Goal: Task Accomplishment & Management: Manage account settings

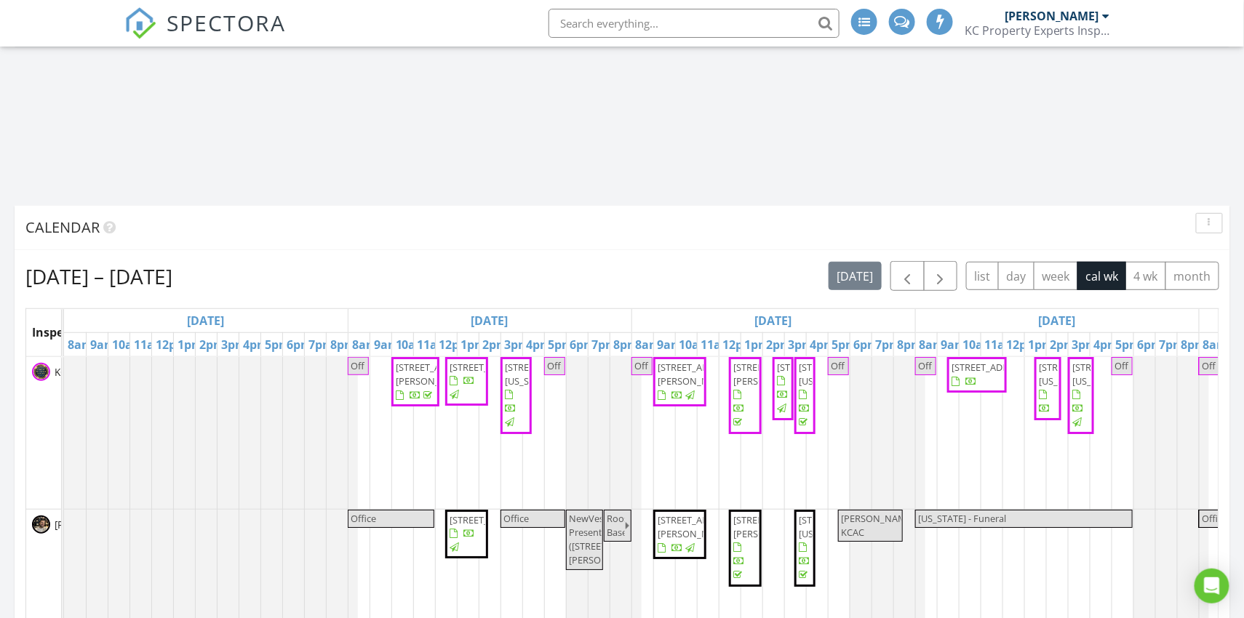
scroll to position [3580, 1245]
click at [980, 374] on span "9800 W 156th St, Overland Park 66221" at bounding box center [991, 367] width 81 height 13
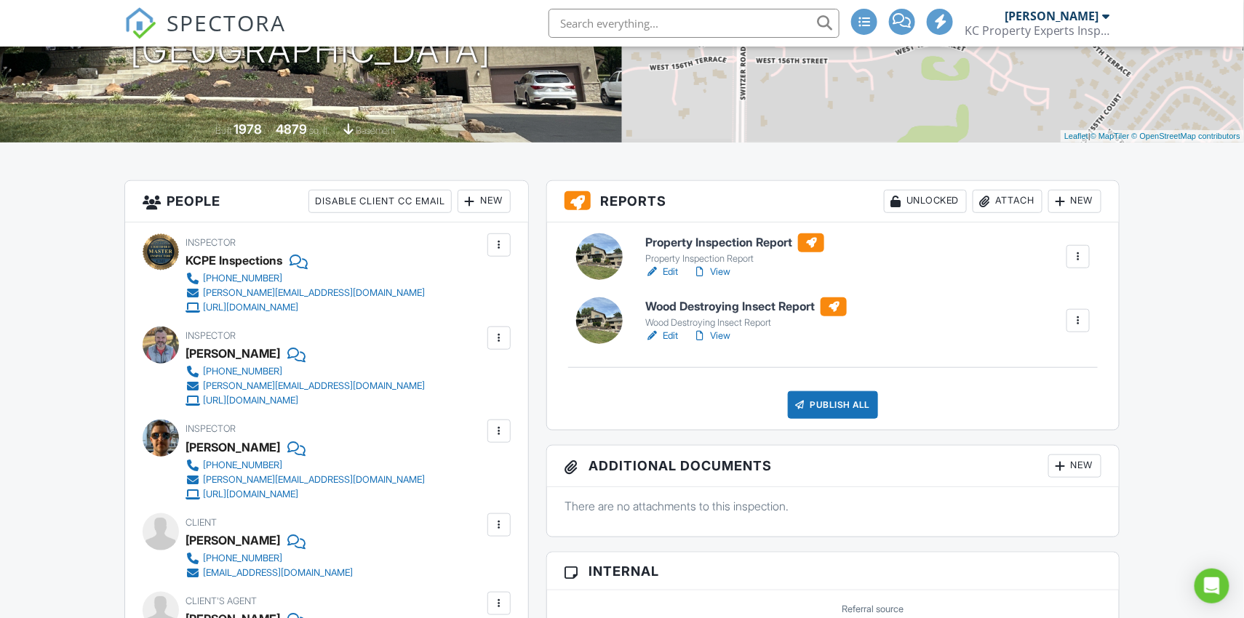
scroll to position [205, 0]
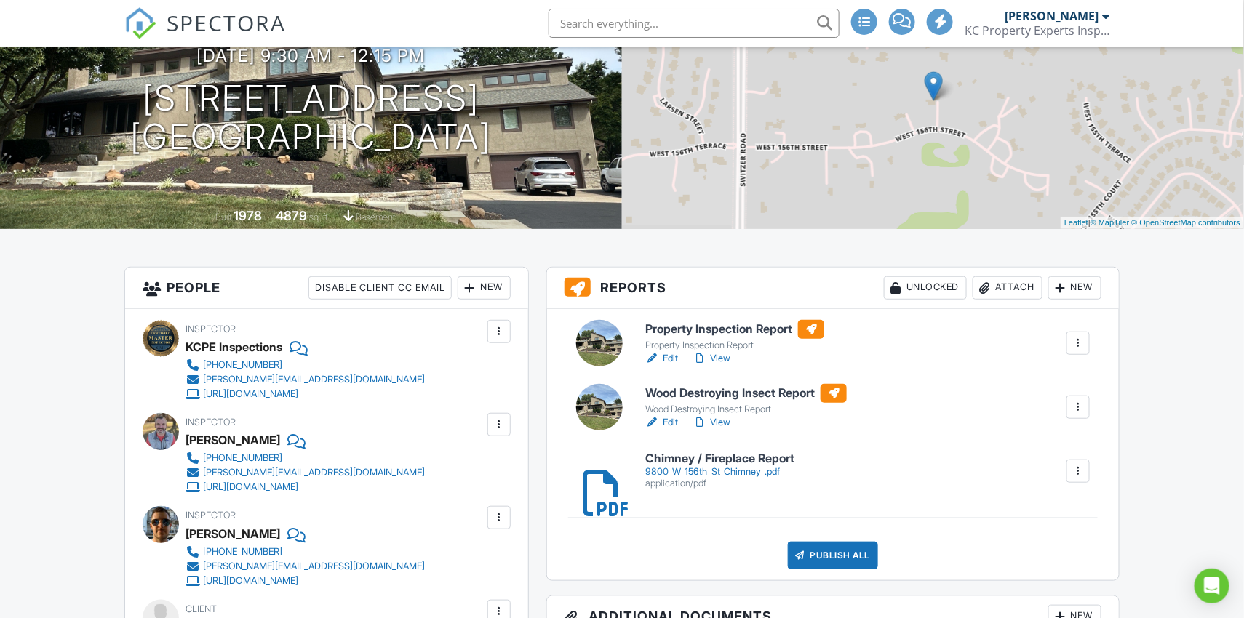
click at [725, 421] on link "View" at bounding box center [712, 422] width 38 height 15
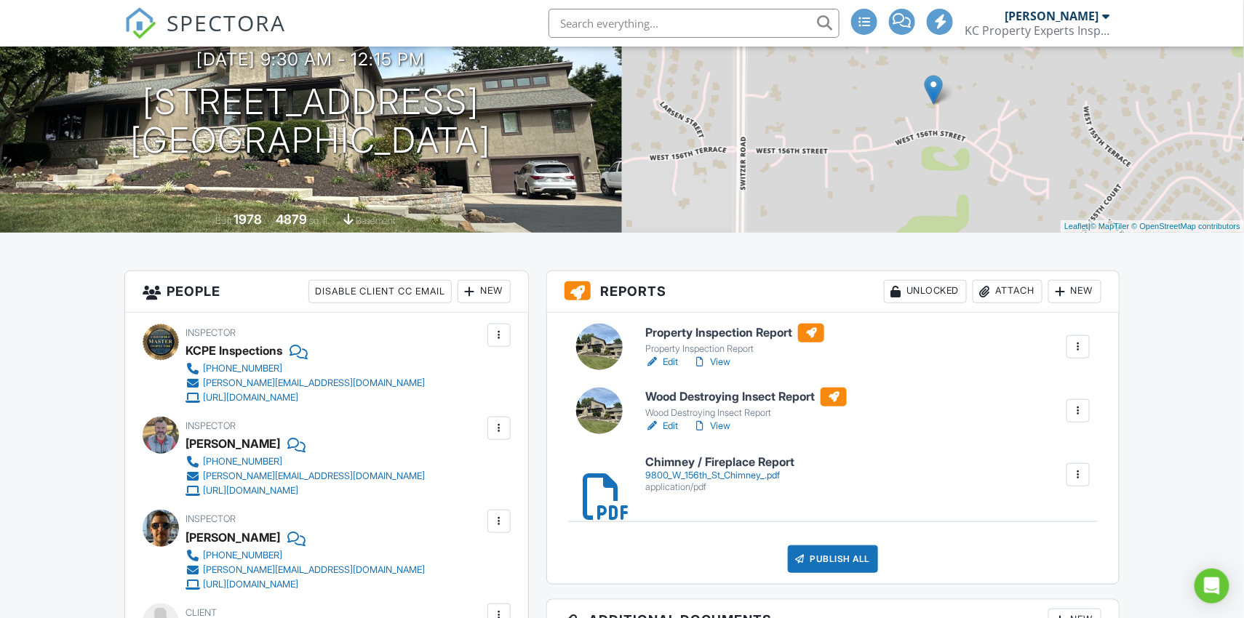
scroll to position [202, 0]
click at [675, 360] on link "Edit" at bounding box center [661, 361] width 33 height 15
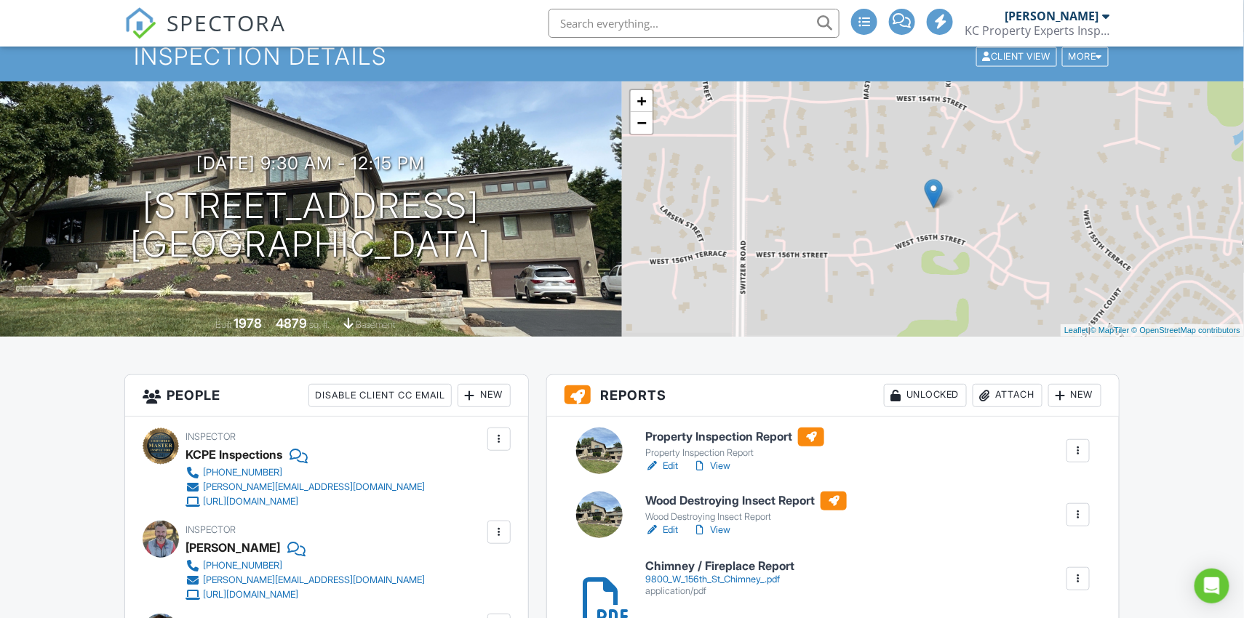
scroll to position [99, 0]
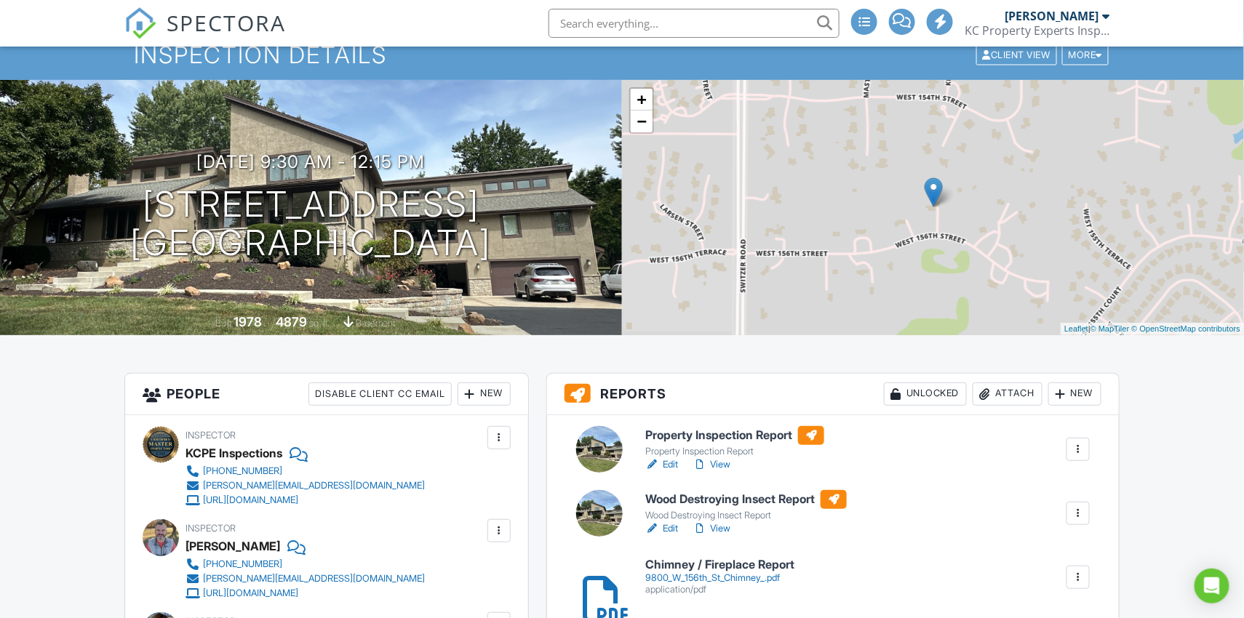
click at [727, 465] on link "View" at bounding box center [712, 465] width 38 height 15
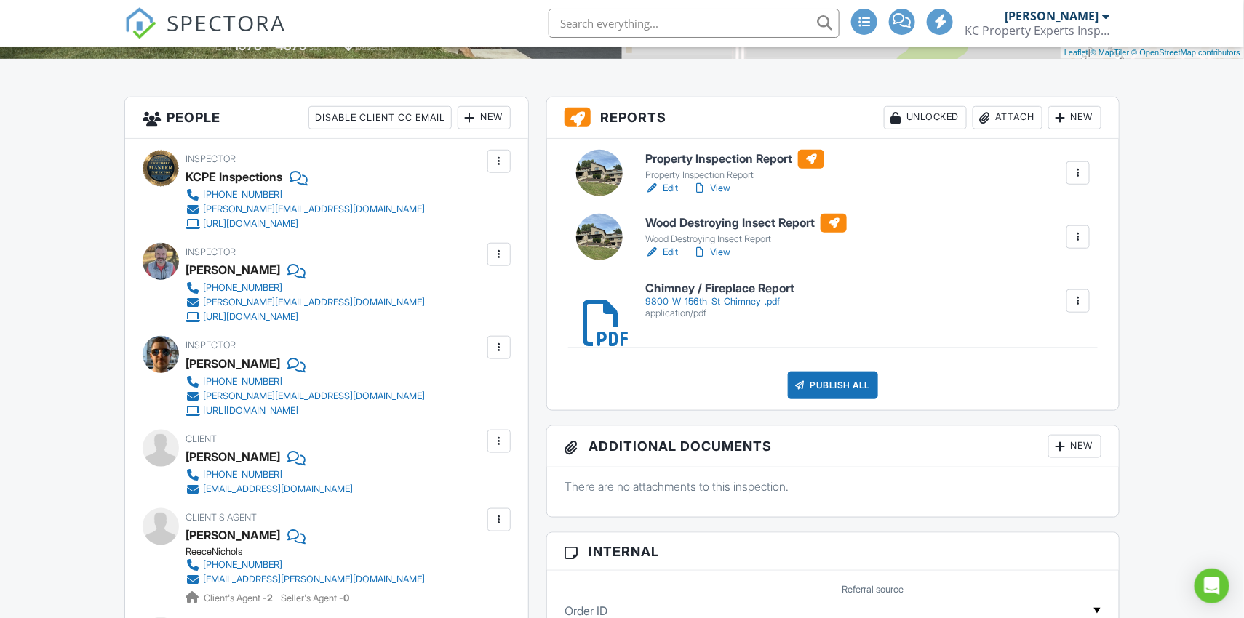
scroll to position [371, 0]
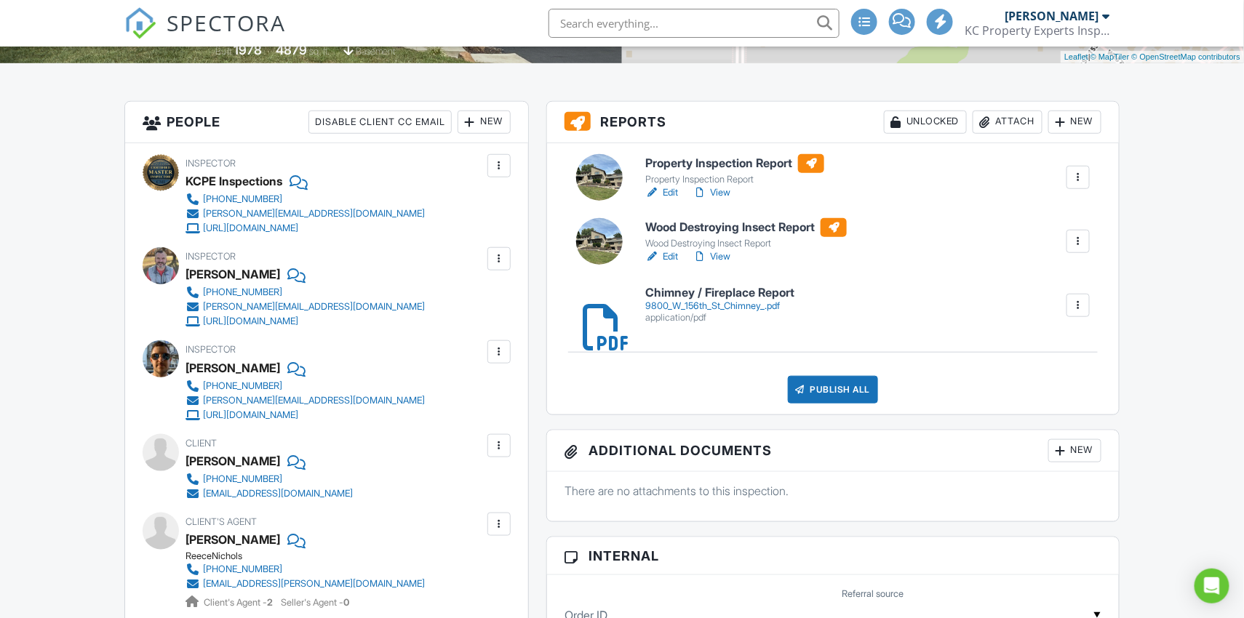
click at [842, 386] on div "Publish All" at bounding box center [833, 390] width 91 height 28
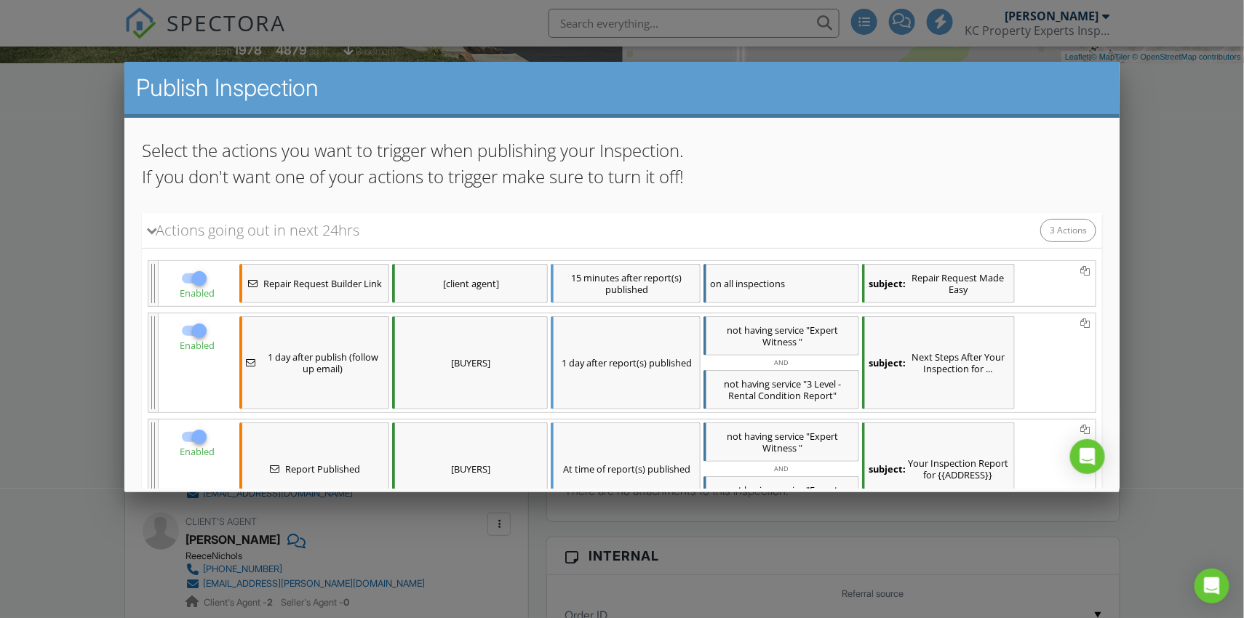
scroll to position [128, 0]
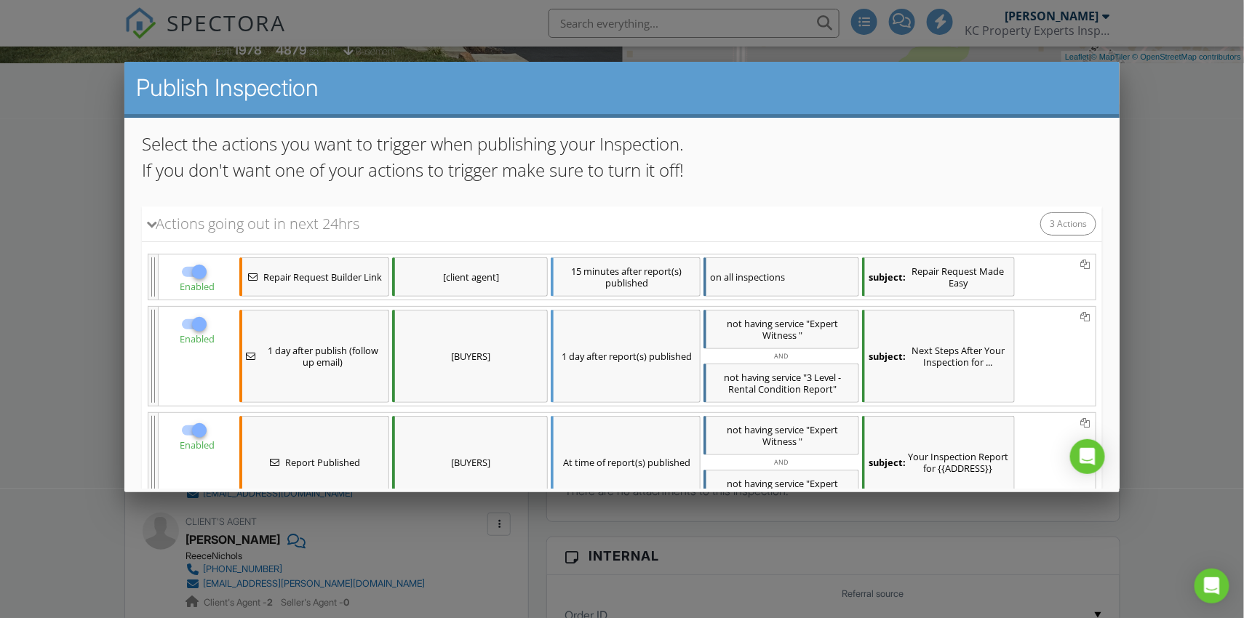
click at [199, 270] on div at bounding box center [198, 271] width 25 height 25
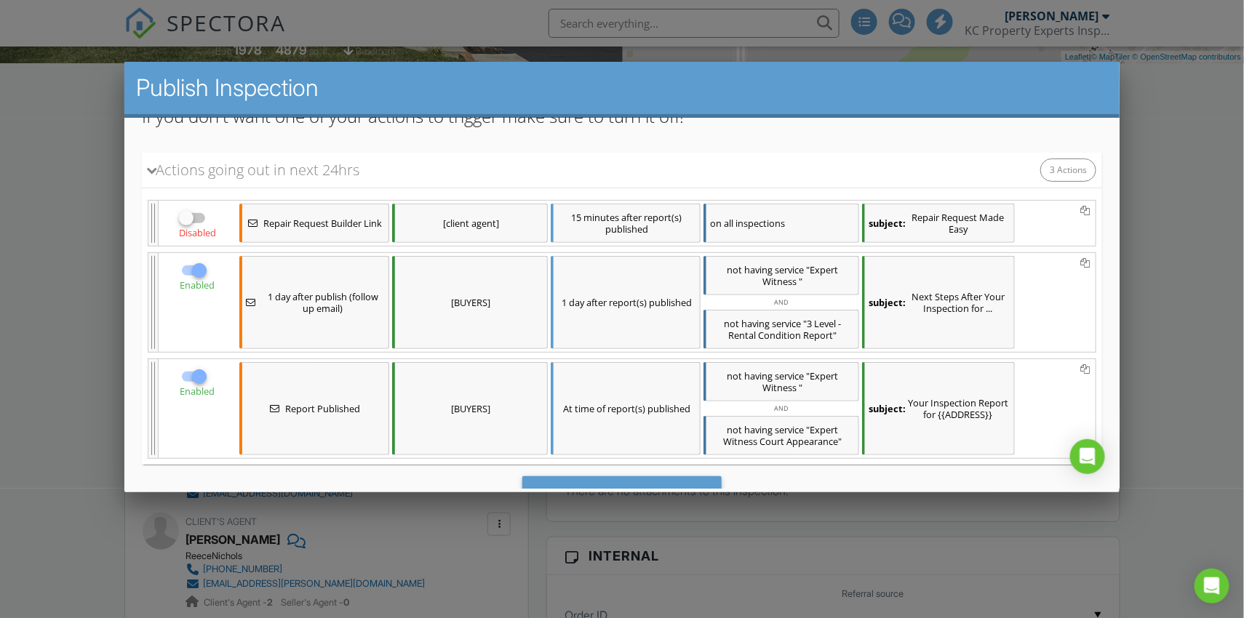
scroll to position [178, 0]
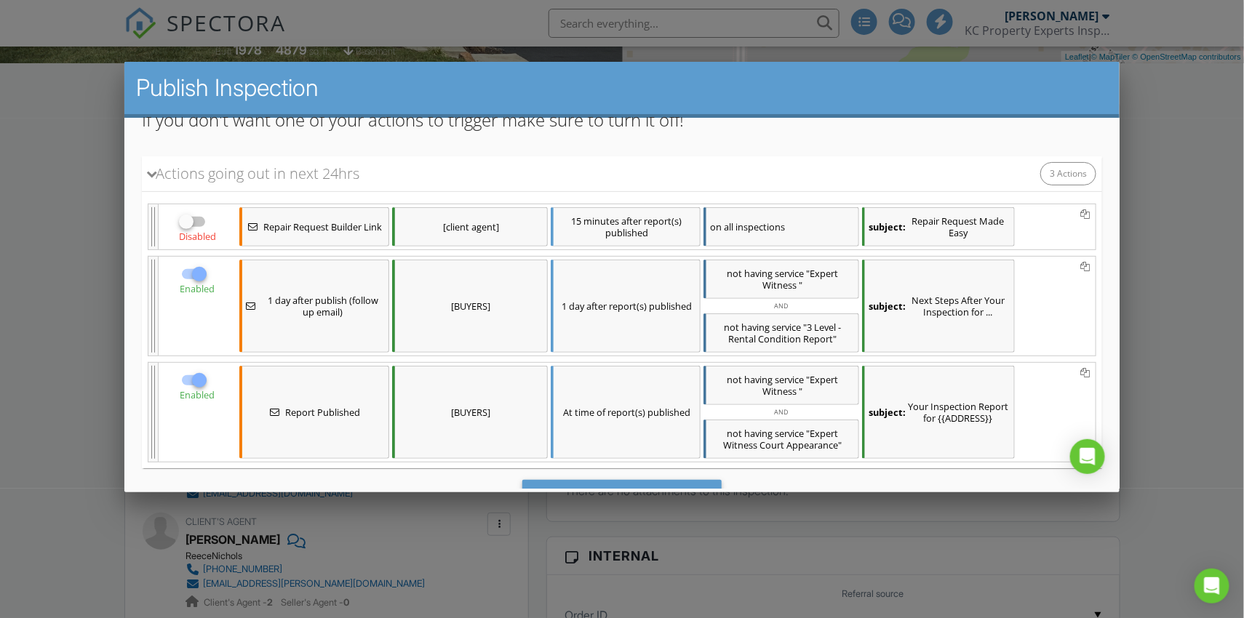
click at [193, 218] on div at bounding box center [185, 221] width 25 height 25
checkbox input "true"
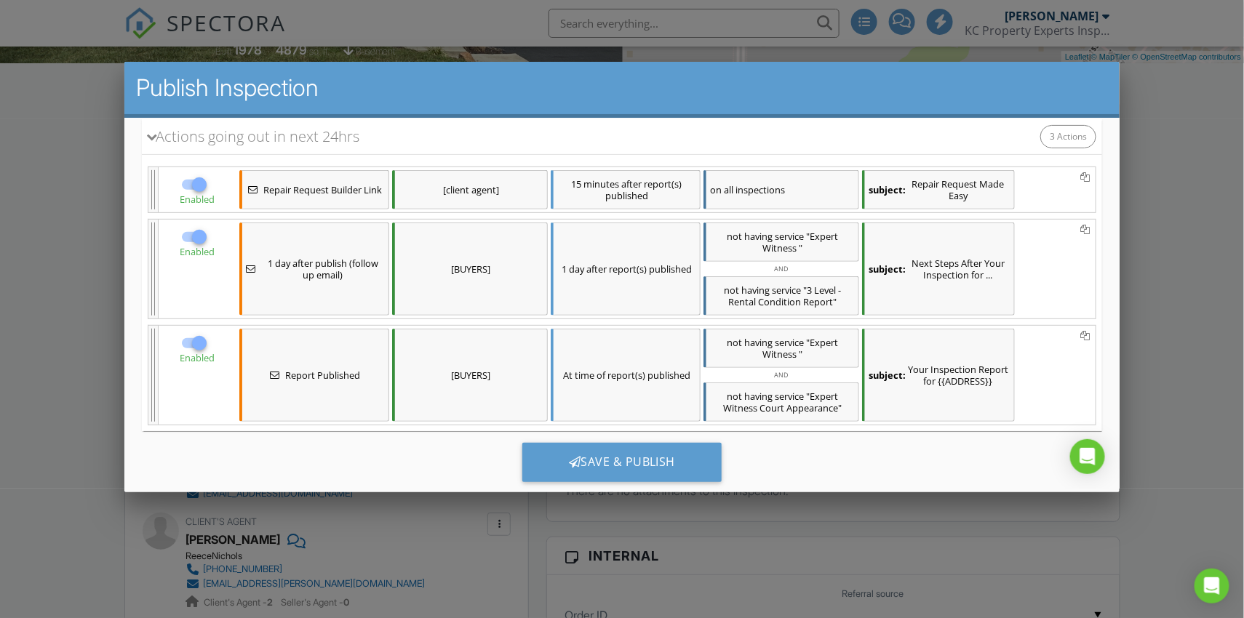
scroll to position [225, 0]
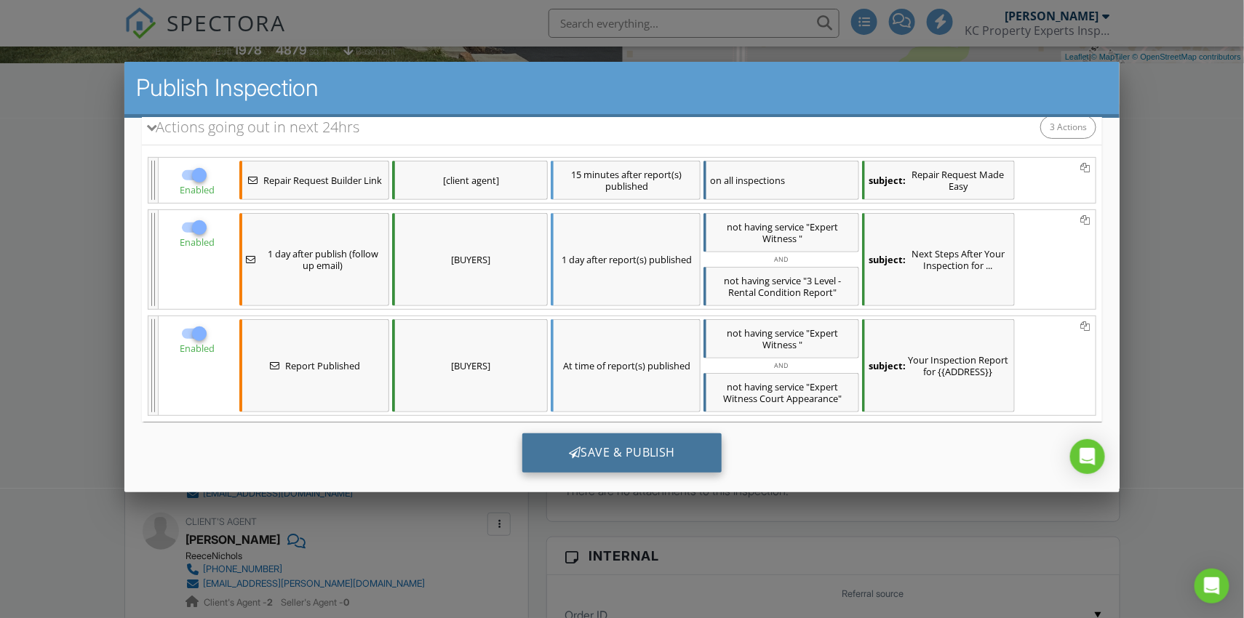
click at [563, 455] on div "Save & Publish" at bounding box center [622, 452] width 200 height 39
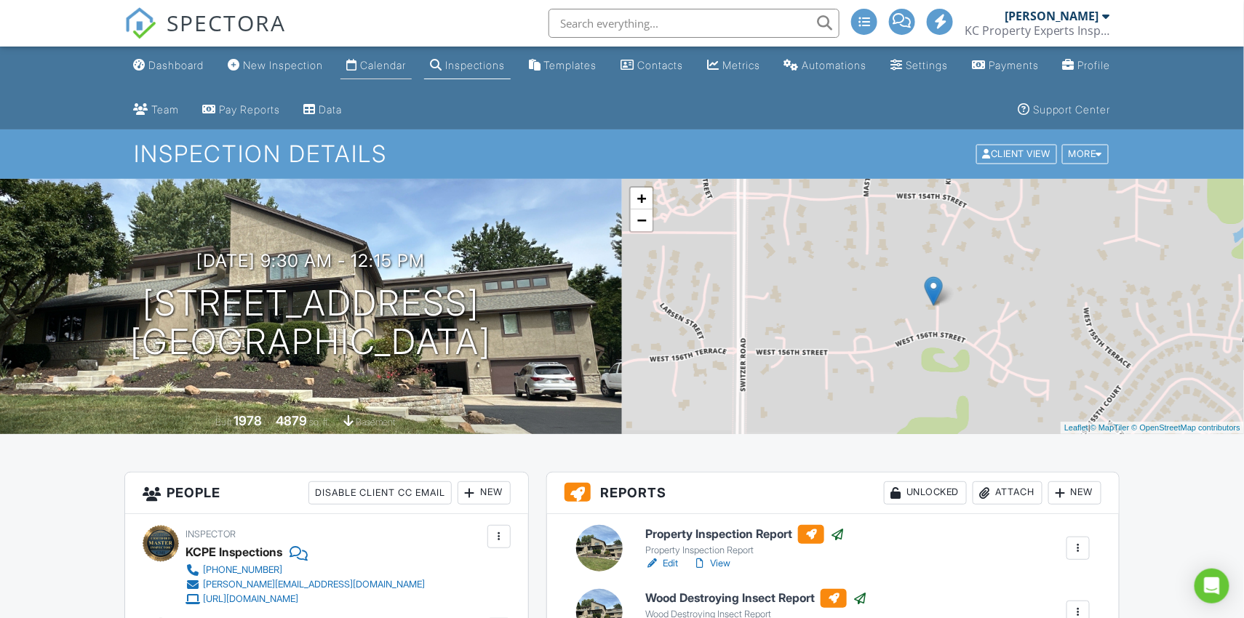
click at [392, 72] on link "Calendar" at bounding box center [375, 65] width 71 height 27
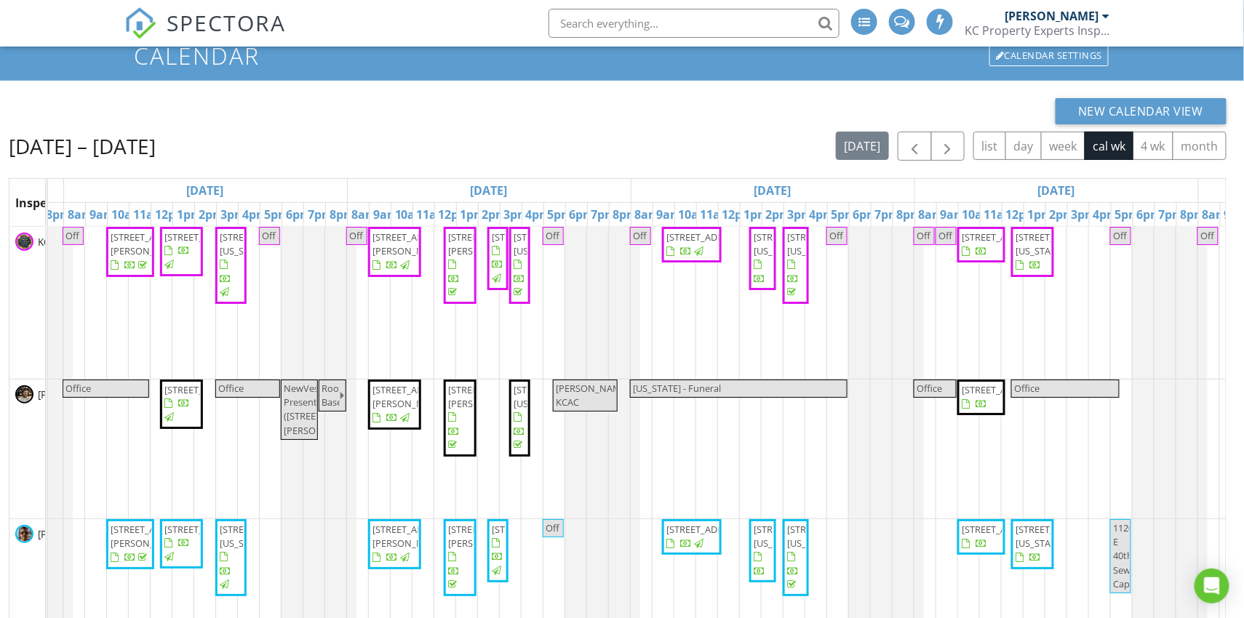
scroll to position [0, 268]
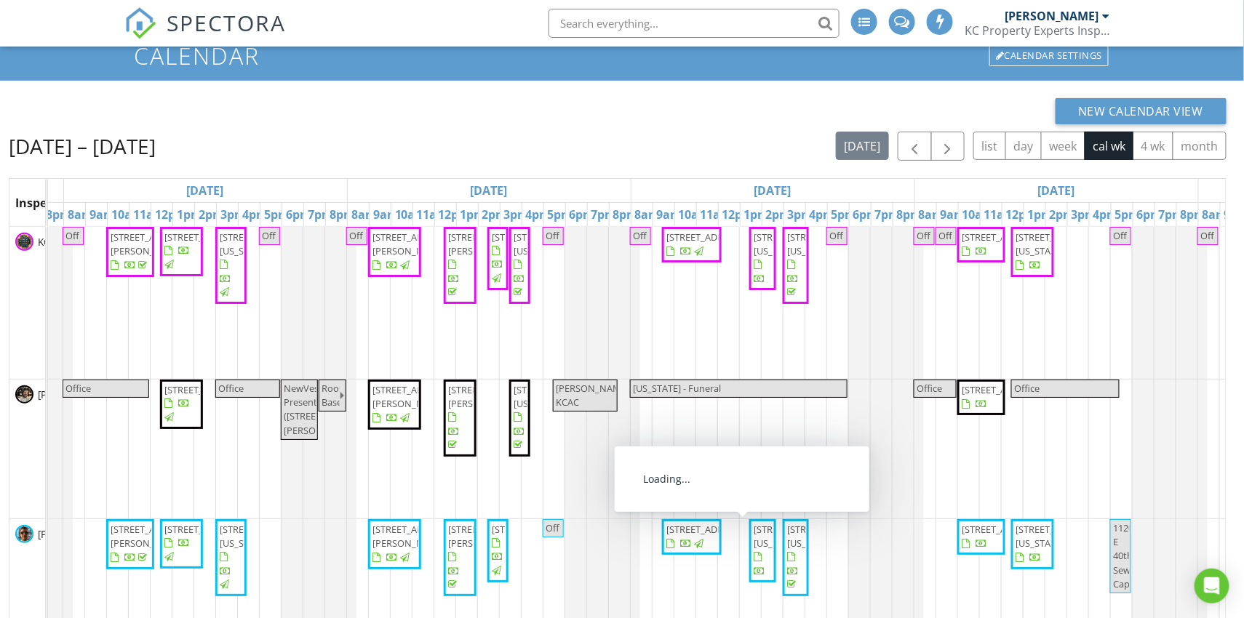
click at [758, 534] on span "[STREET_ADDRESS][US_STATE]" at bounding box center [794, 536] width 81 height 27
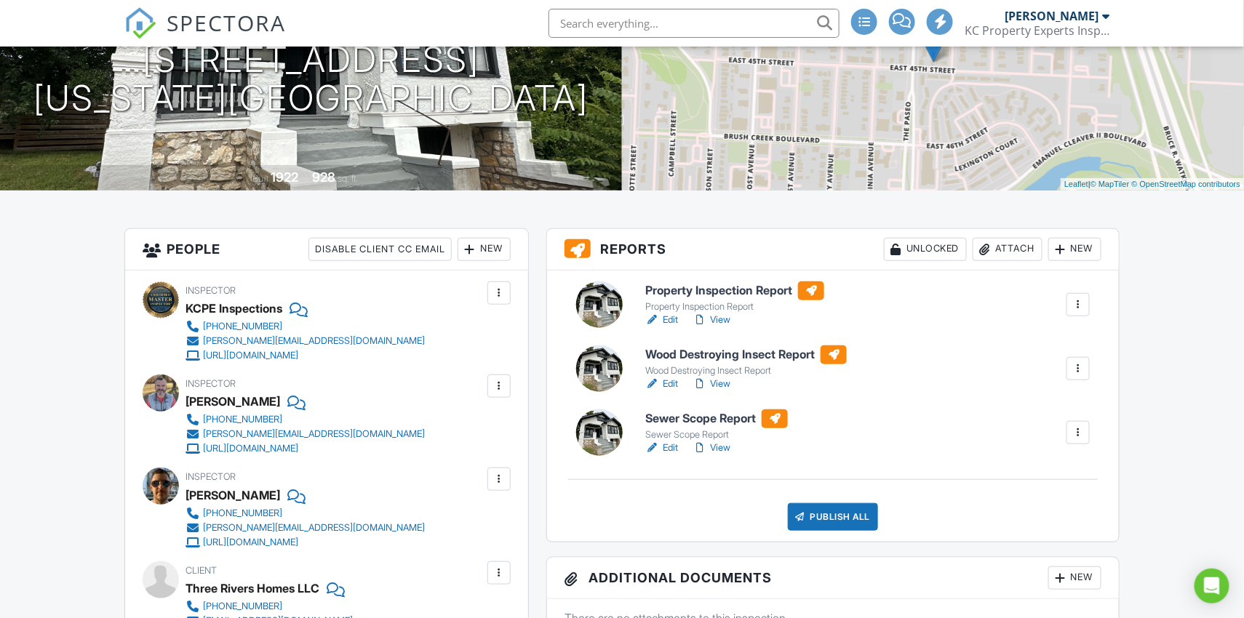
scroll to position [244, 0]
click at [711, 448] on link "View" at bounding box center [712, 447] width 38 height 15
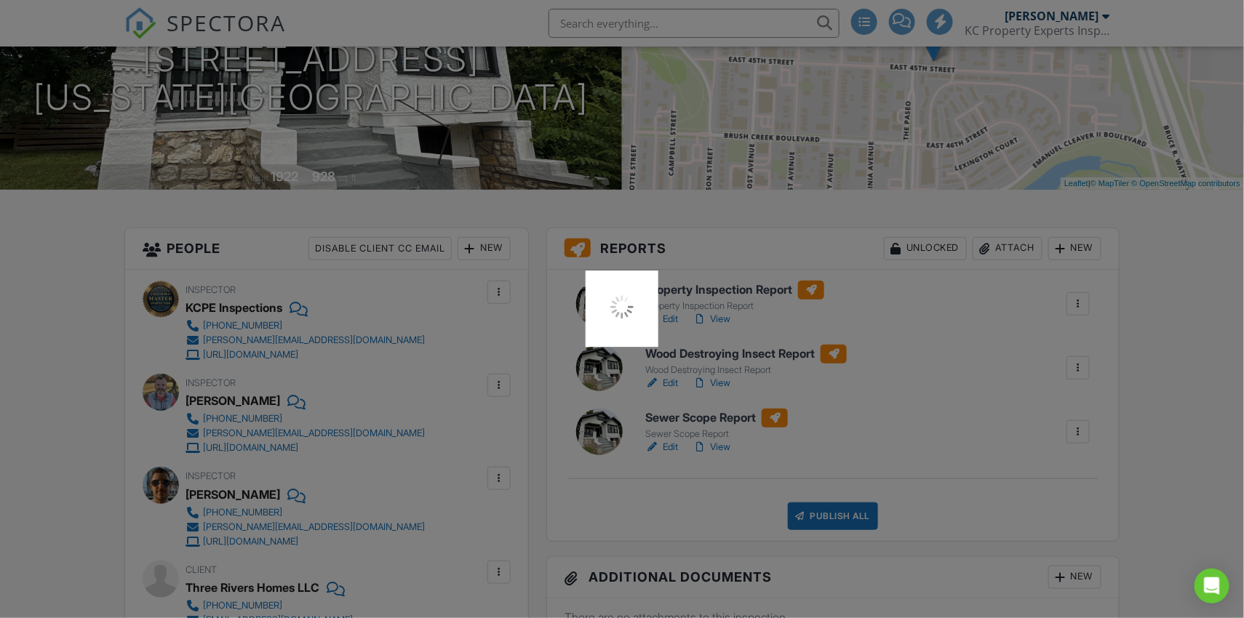
scroll to position [277, 0]
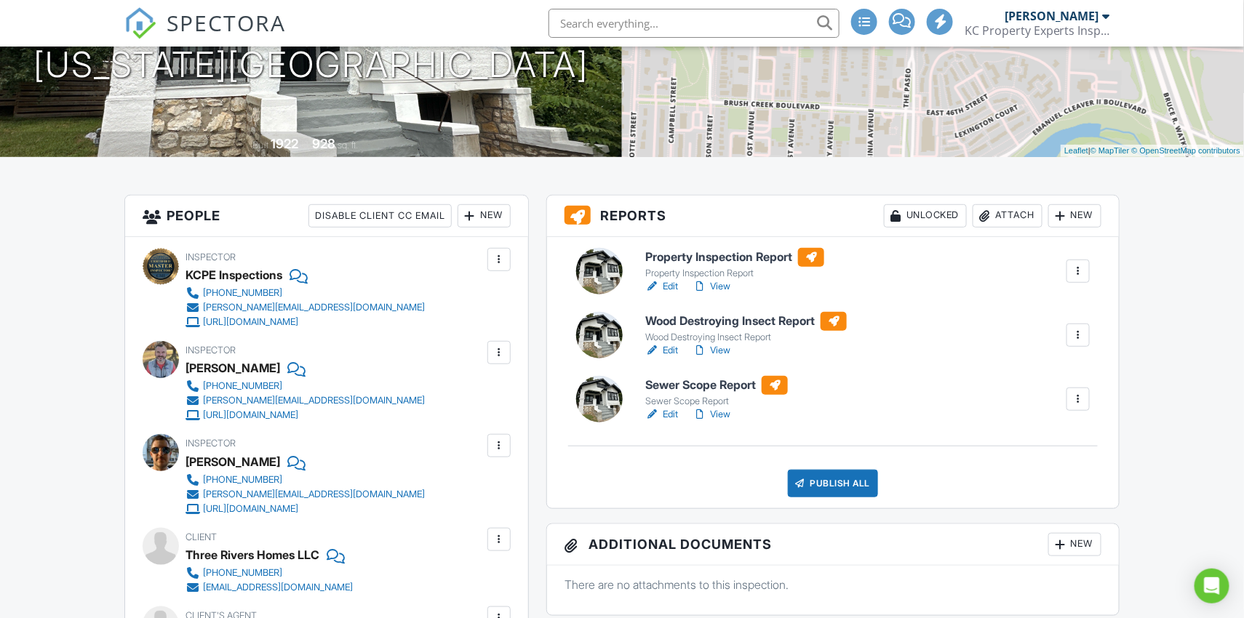
click at [719, 351] on link "View" at bounding box center [712, 350] width 38 height 15
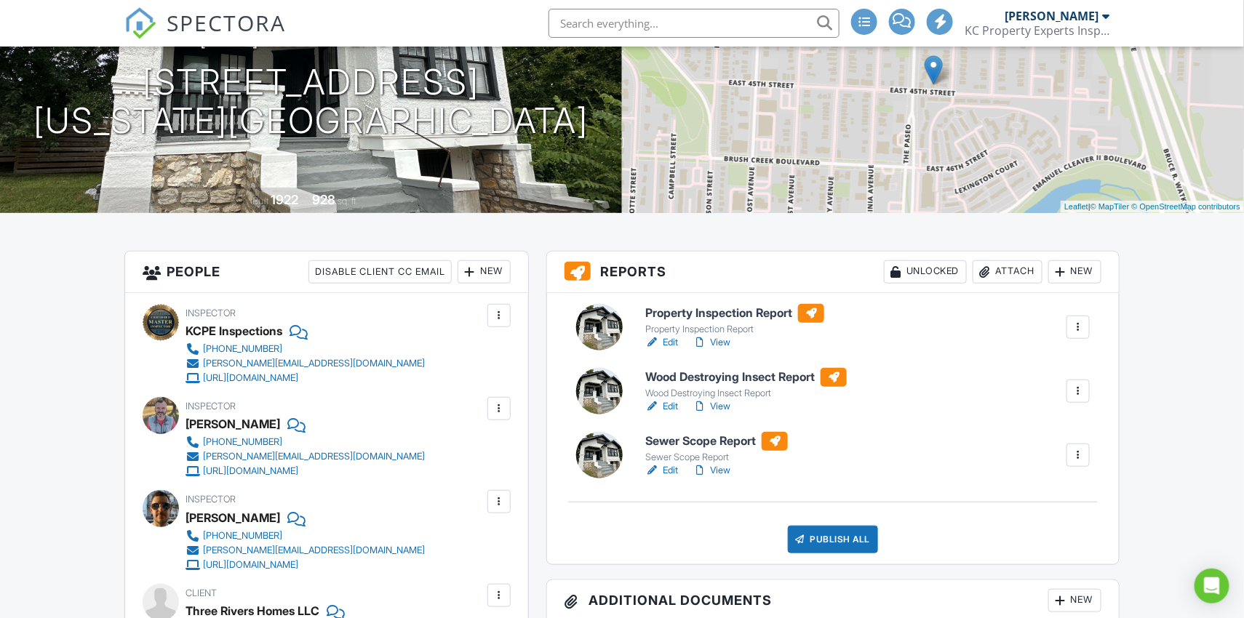
scroll to position [228, 0]
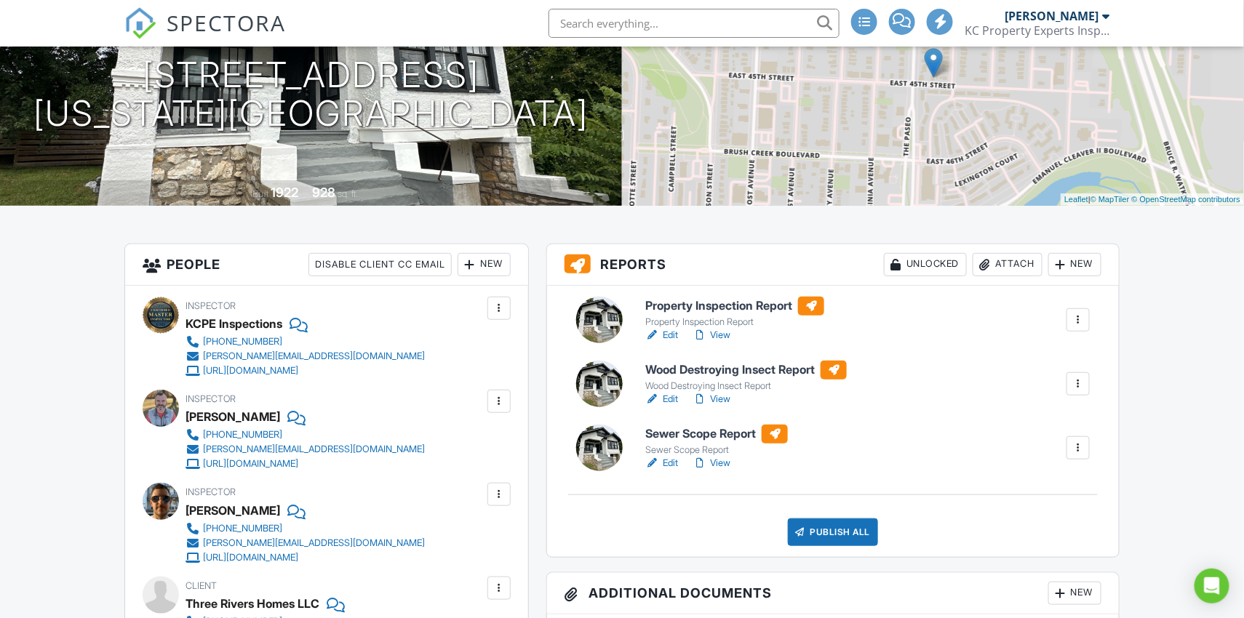
click at [669, 334] on link "Edit" at bounding box center [661, 335] width 33 height 15
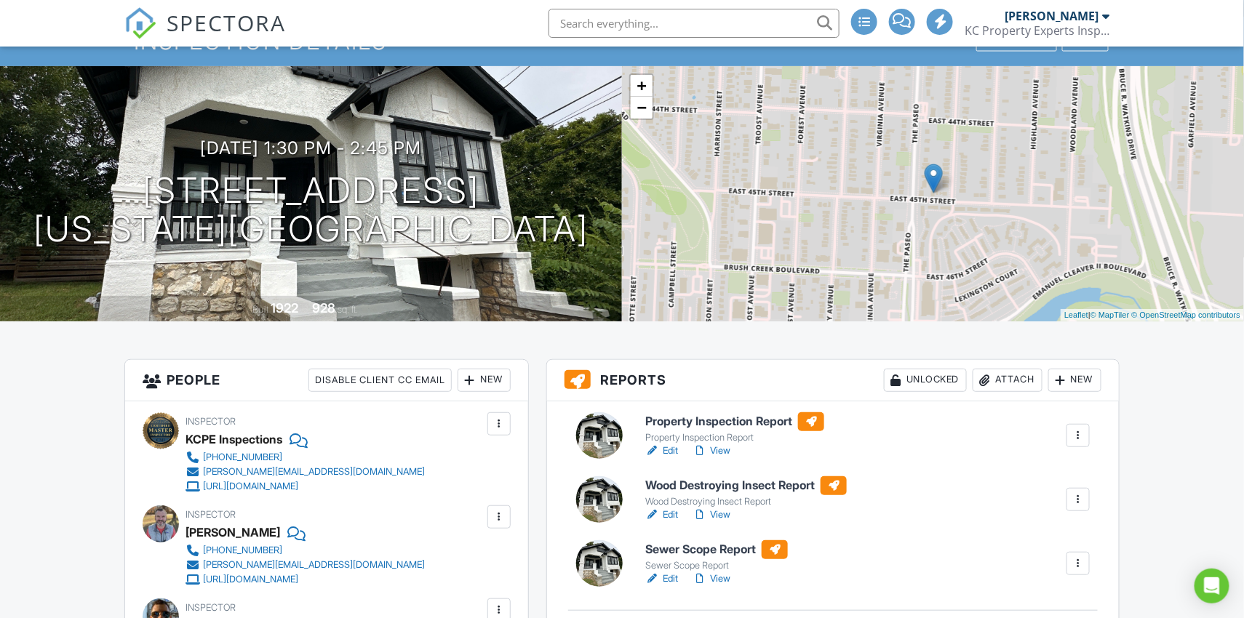
scroll to position [118, 0]
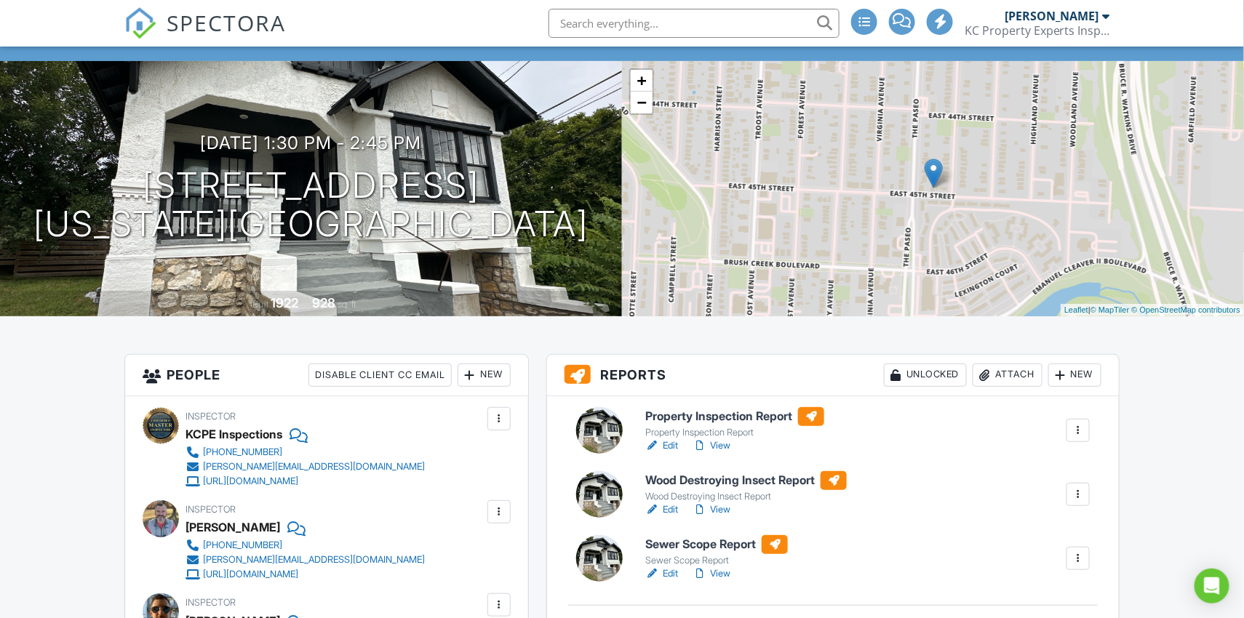
click at [727, 443] on link "View" at bounding box center [712, 446] width 38 height 15
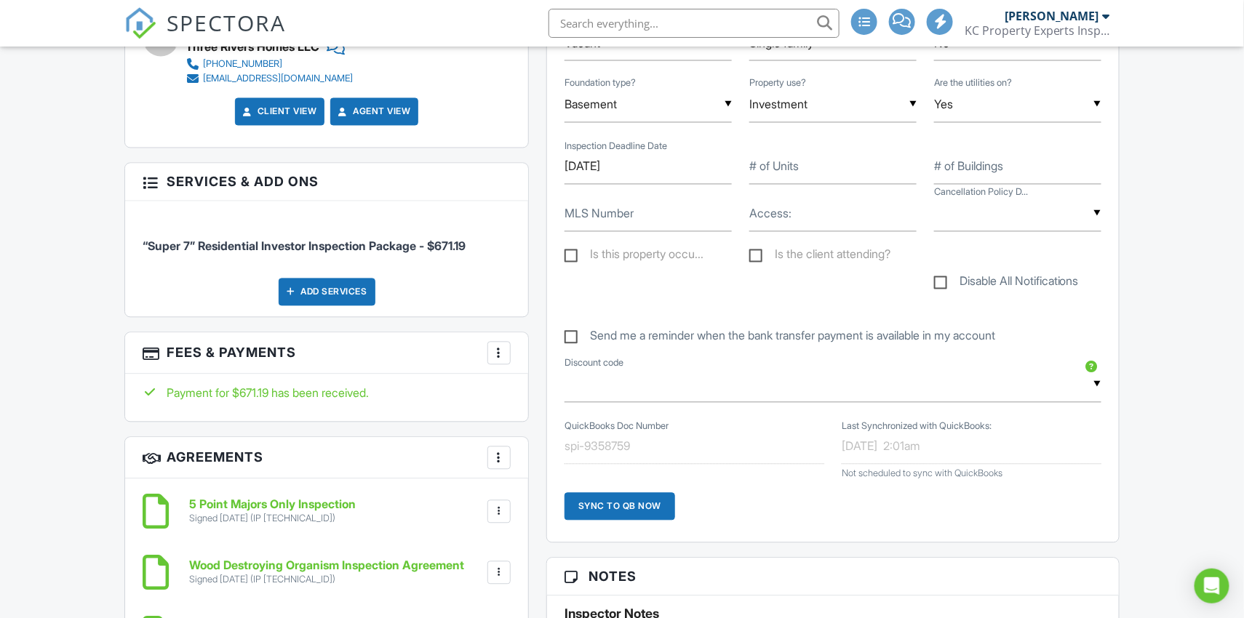
scroll to position [1006, 0]
click at [940, 282] on label "Disable All Notifications" at bounding box center [1006, 283] width 145 height 18
click at [940, 279] on input "Disable All Notifications" at bounding box center [938, 273] width 9 height 9
checkbox input "true"
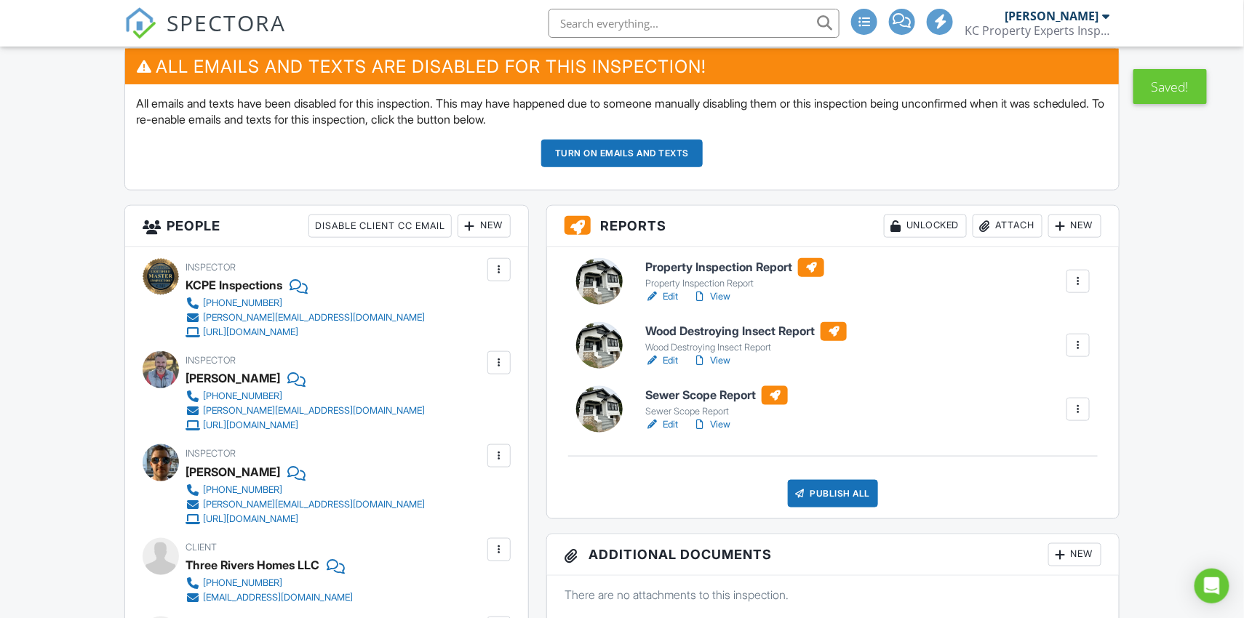
scroll to position [428, 0]
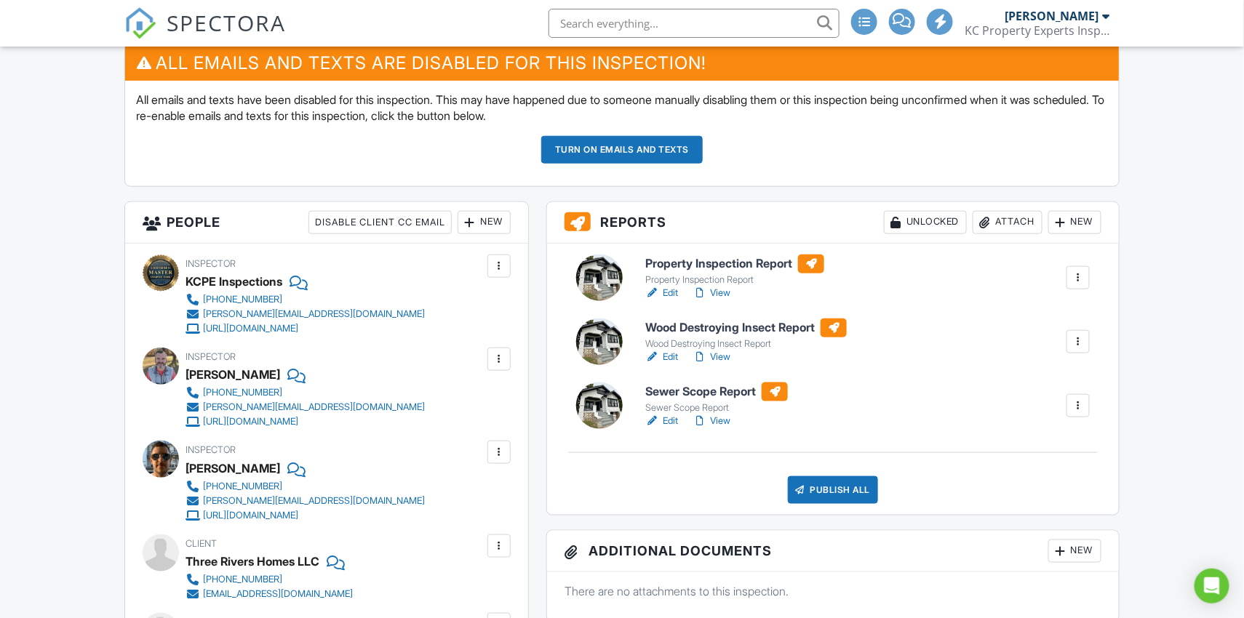
click at [1000, 214] on div "Attach" at bounding box center [1008, 222] width 70 height 23
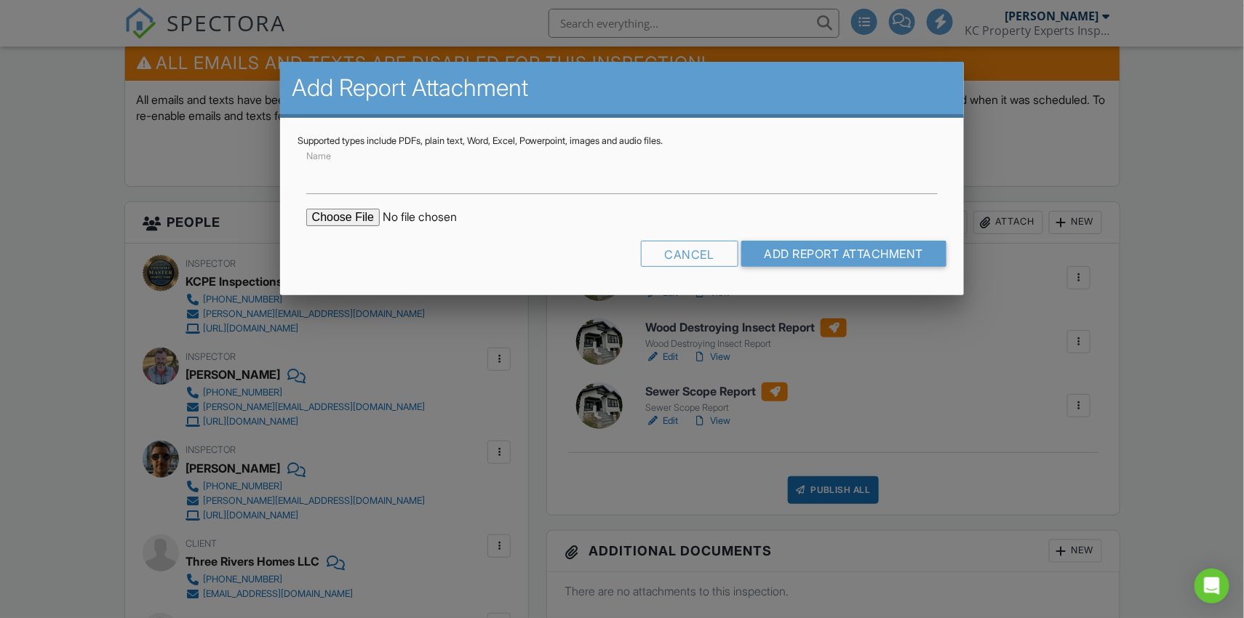
click at [359, 214] on input "file" at bounding box center [429, 217] width 247 height 17
type input "C:\fakepath\1406 E 45th St - Three River Homes LLC - Executive Summary .pdf"
click at [719, 191] on input "Name" at bounding box center [622, 177] width 632 height 36
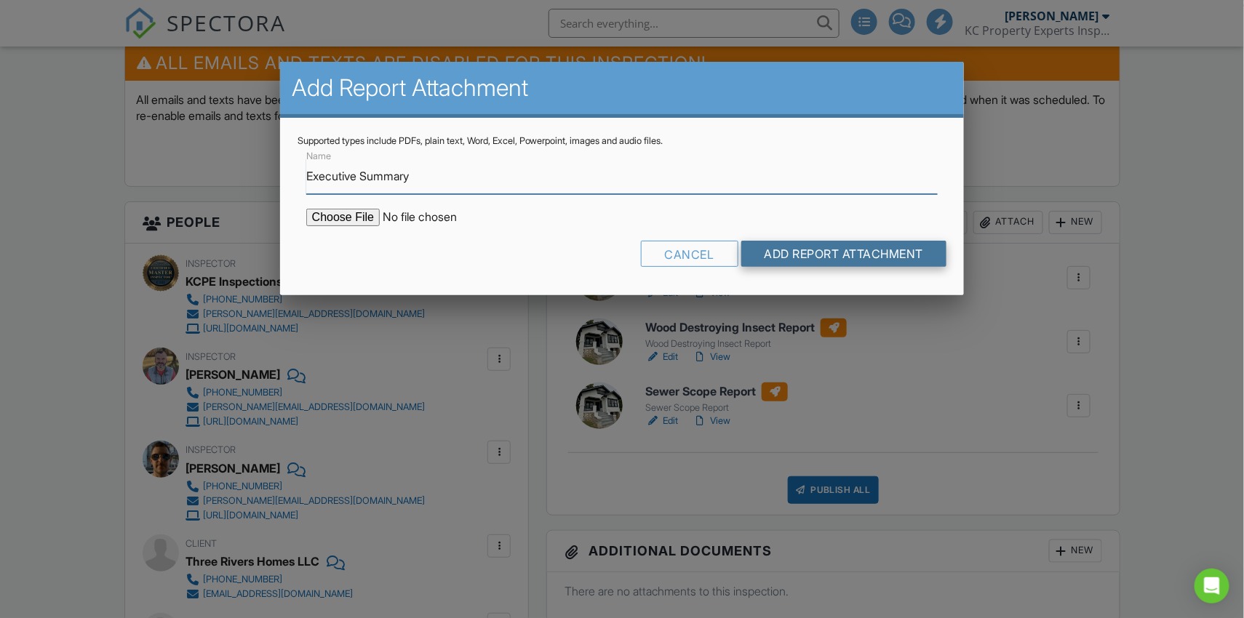
type input "Executive Summary"
click at [857, 252] on input "Add Report Attachment" at bounding box center [844, 254] width 206 height 26
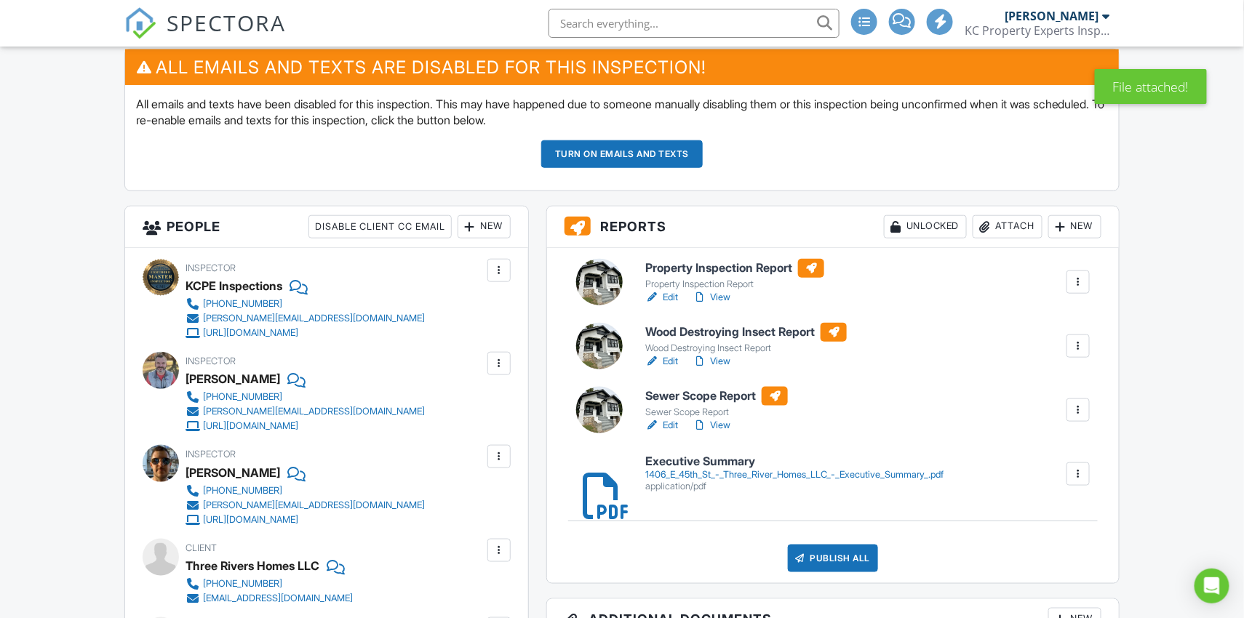
click at [665, 156] on button "Turn on emails and texts" at bounding box center [621, 154] width 161 height 28
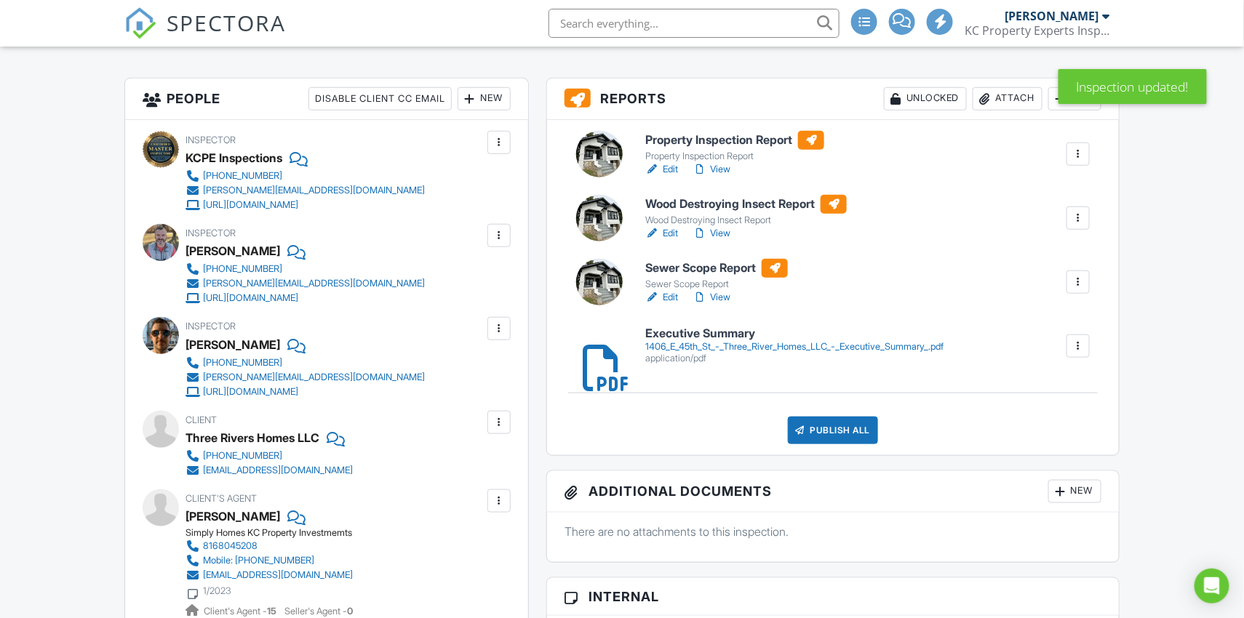
scroll to position [396, 0]
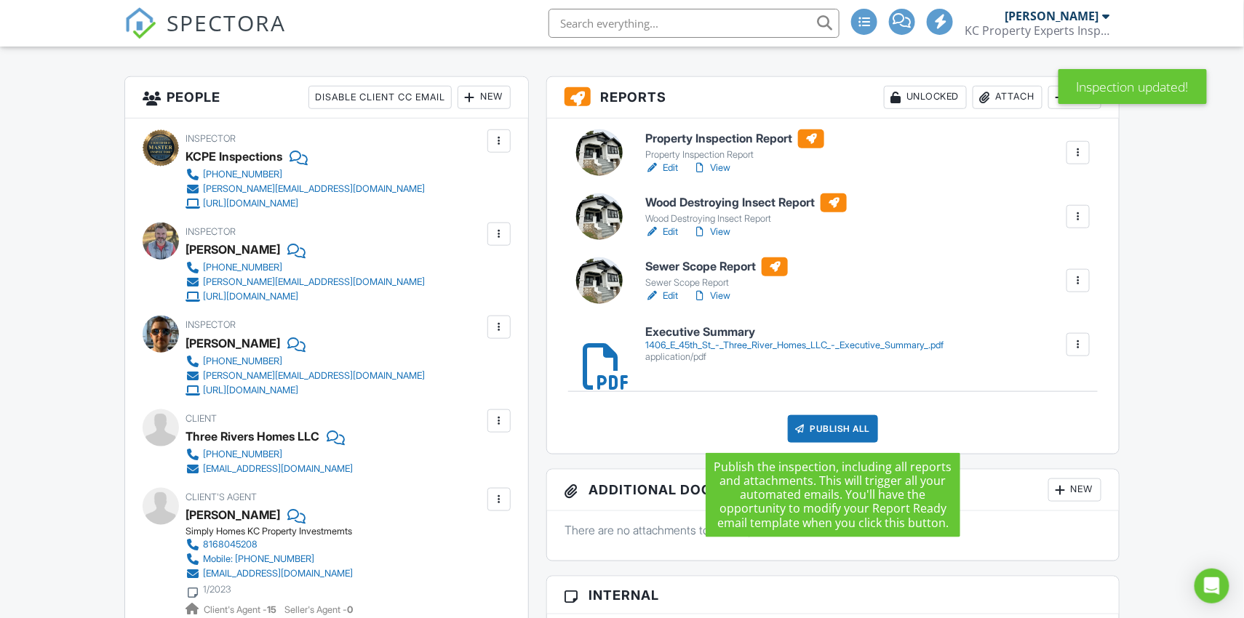
click at [809, 428] on div "Publish All" at bounding box center [833, 429] width 91 height 28
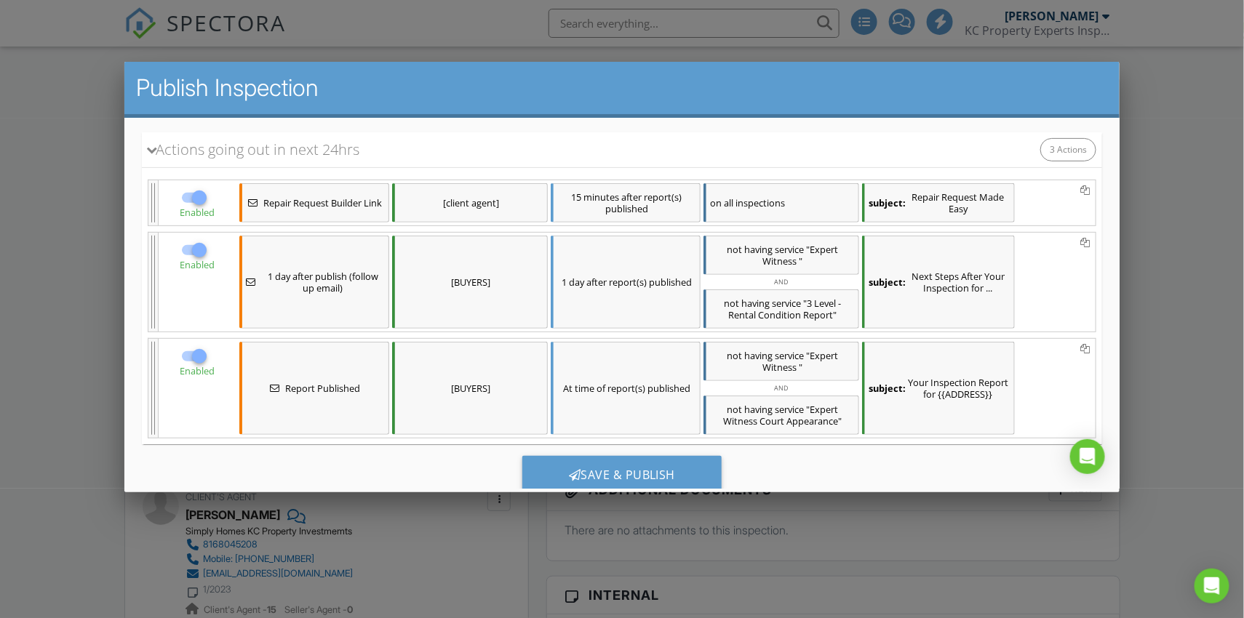
scroll to position [250, 0]
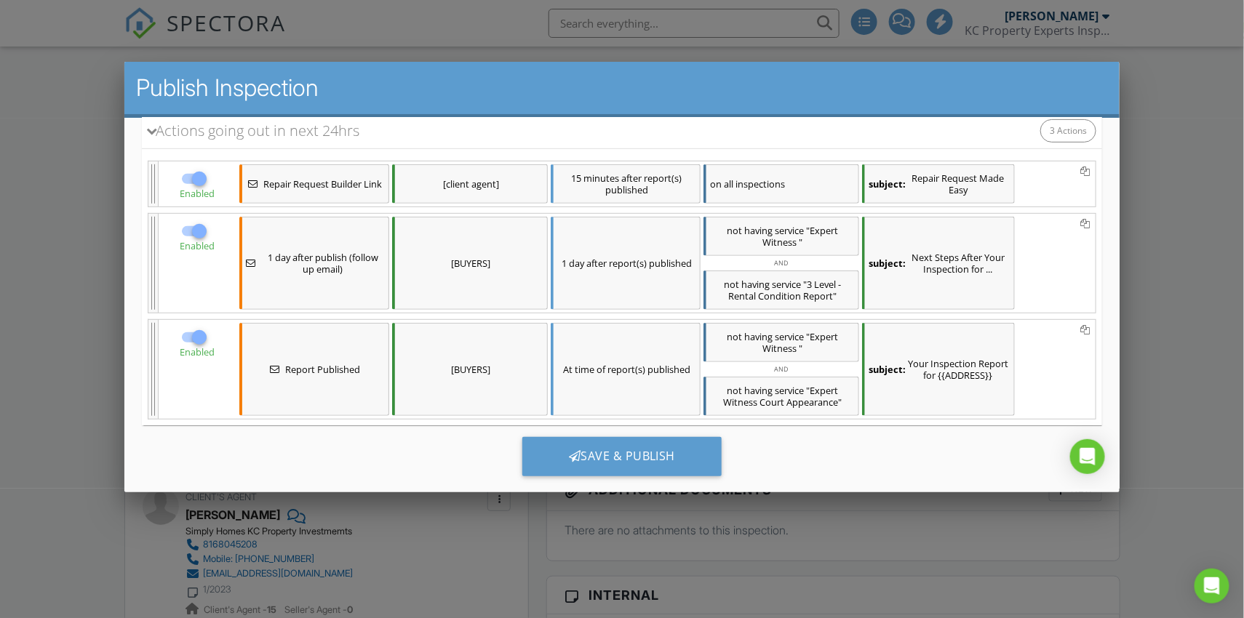
click at [202, 177] on div at bounding box center [198, 178] width 25 height 25
checkbox input "false"
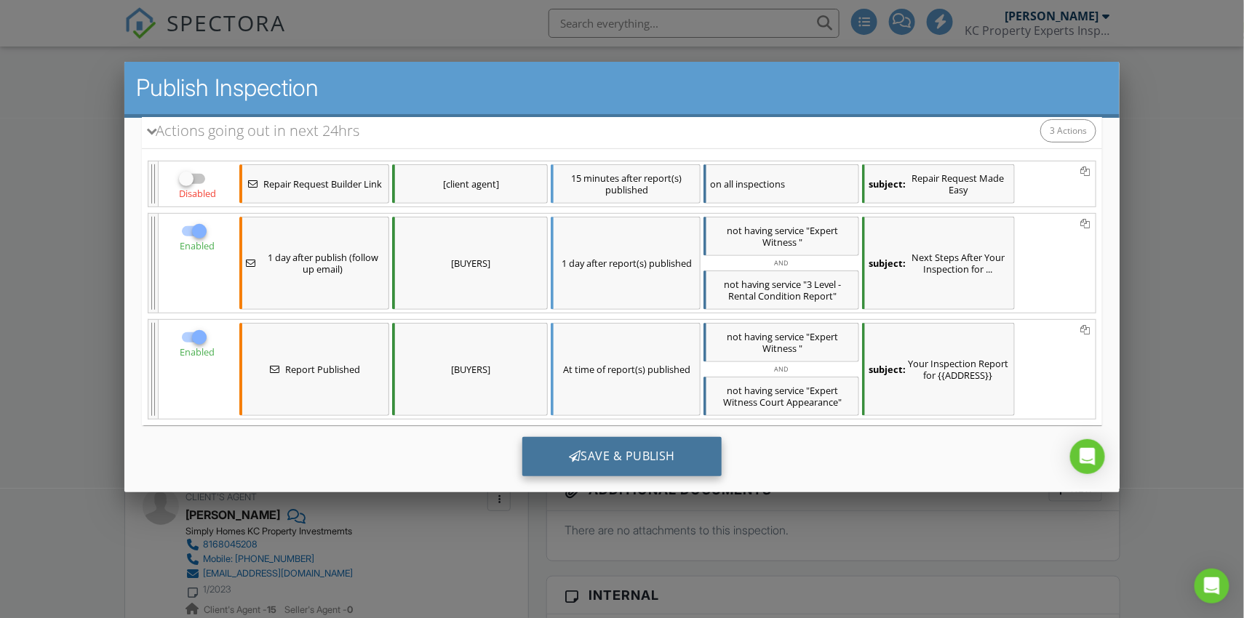
click at [554, 443] on div "Save & Publish" at bounding box center [622, 455] width 200 height 39
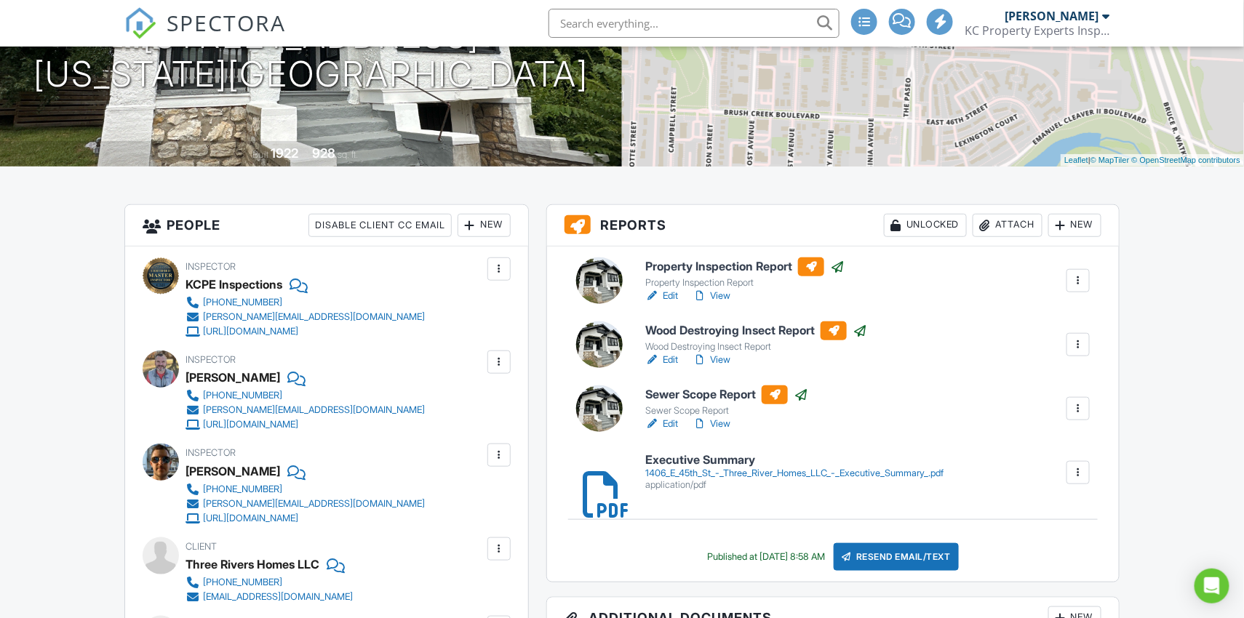
scroll to position [260, 0]
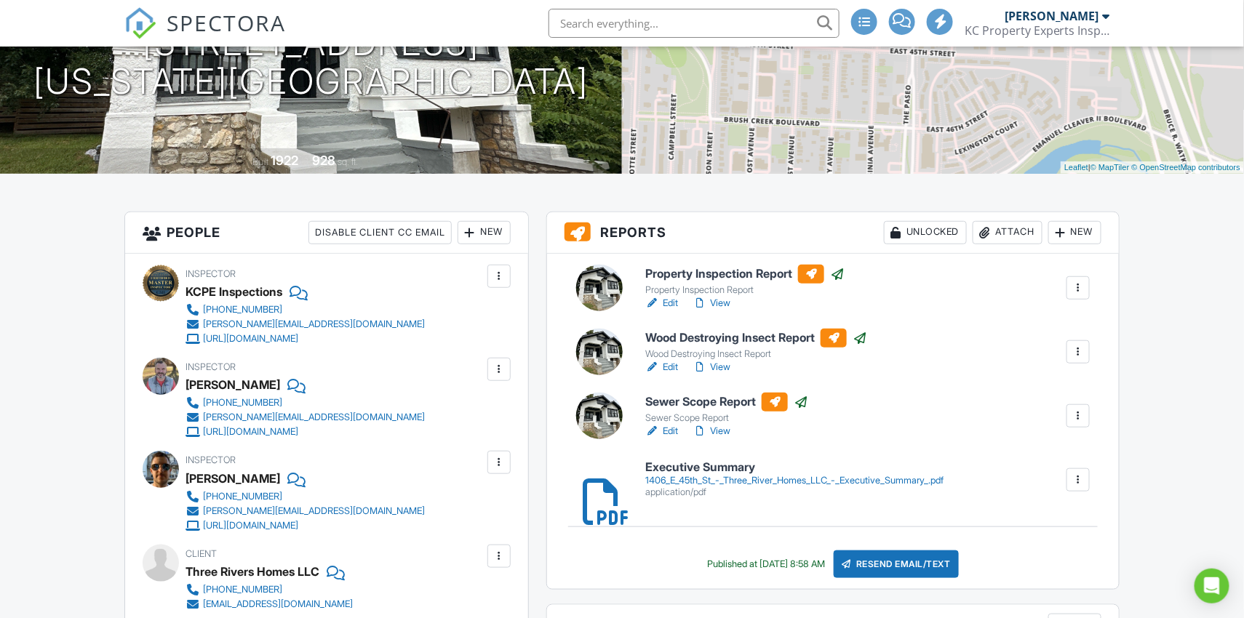
click at [686, 476] on div "1406_E_45th_St_-_Three_River_Homes_LLC_-_Executive_Summary_.pdf" at bounding box center [794, 481] width 298 height 12
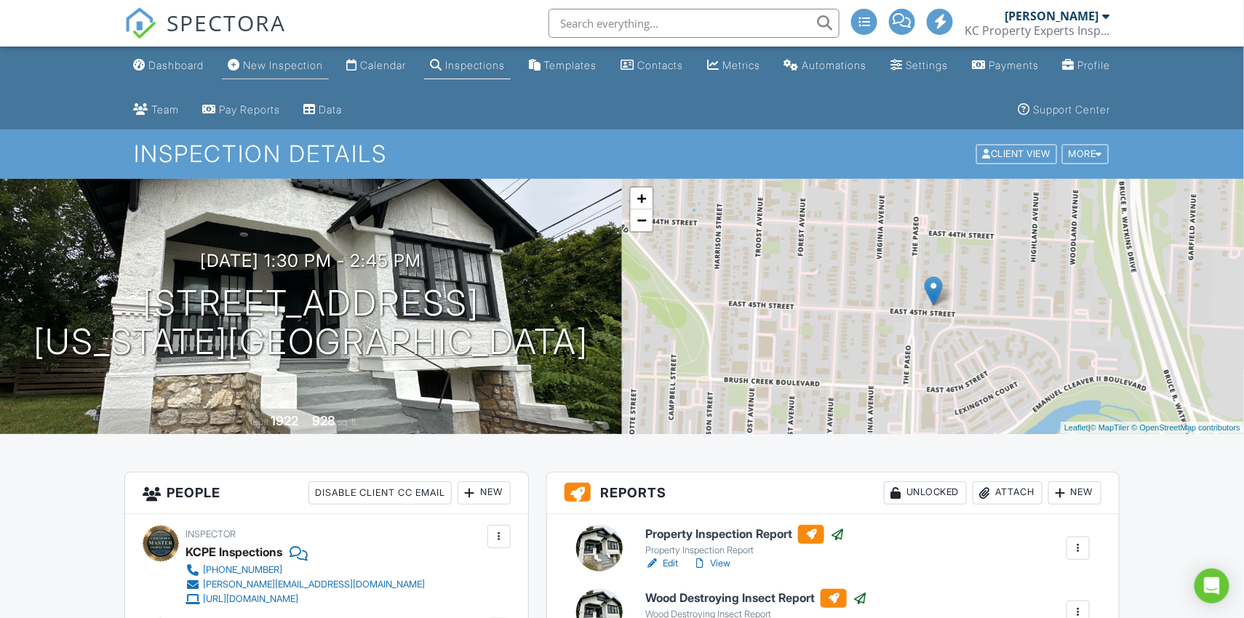
scroll to position [0, 0]
click at [191, 63] on div "Dashboard" at bounding box center [175, 65] width 55 height 12
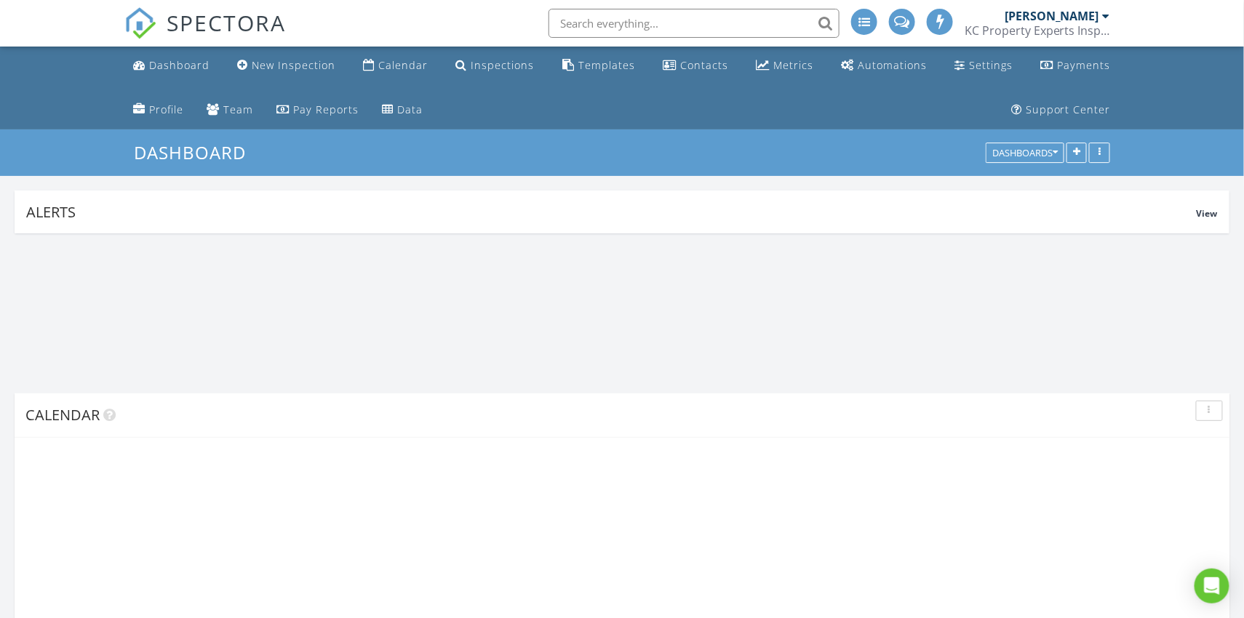
scroll to position [312, 396]
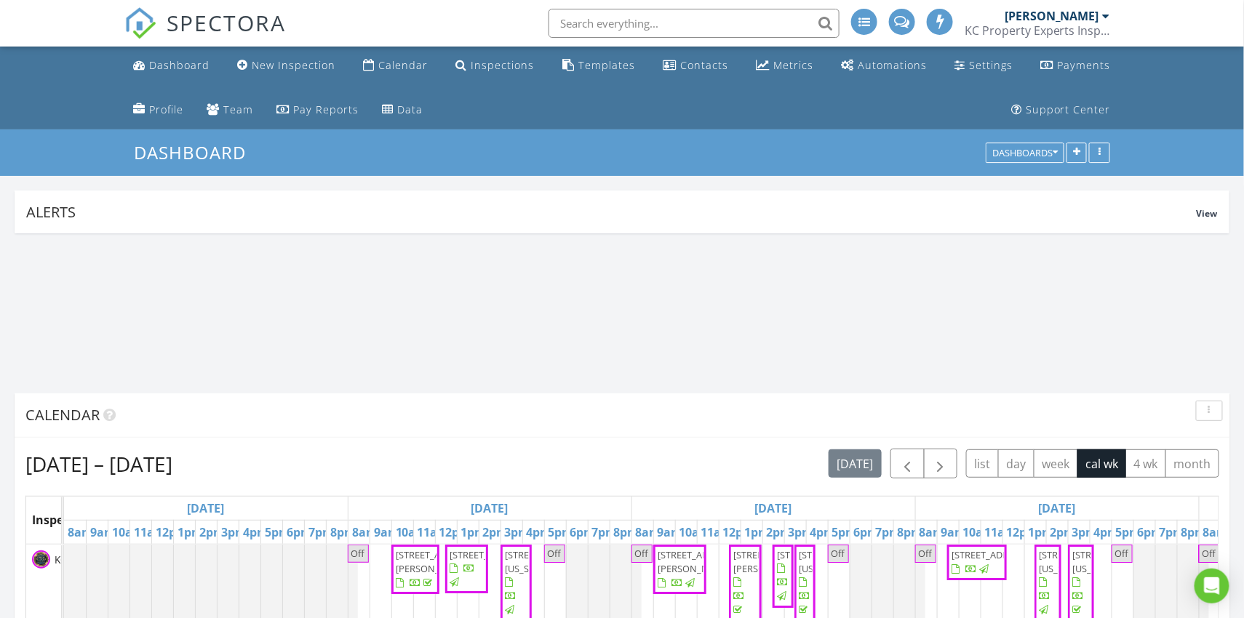
click at [1063, 14] on div "[PERSON_NAME]" at bounding box center [1052, 16] width 95 height 15
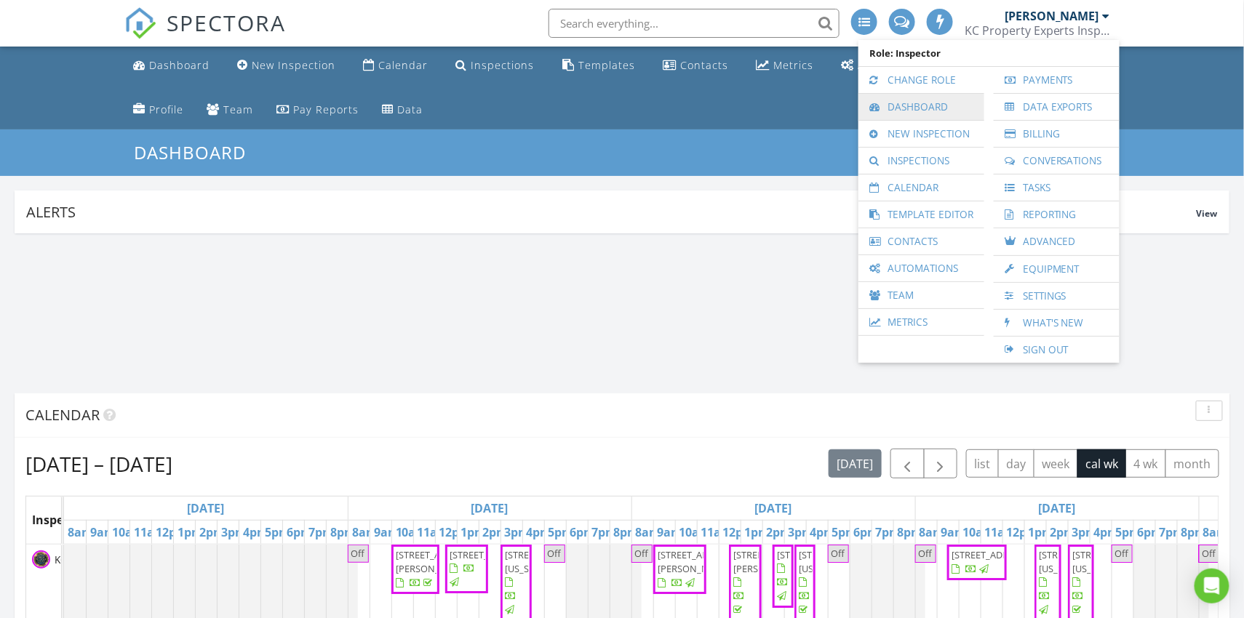
click at [927, 112] on link "Dashboard" at bounding box center [921, 107] width 111 height 26
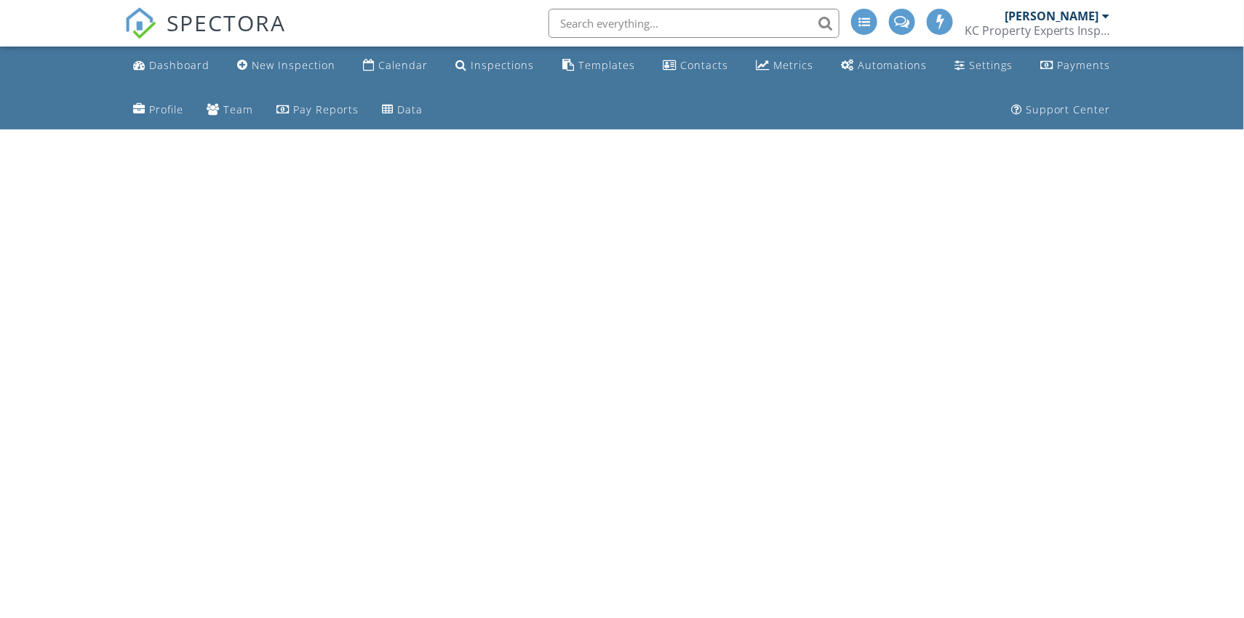
click at [1058, 22] on div "[PERSON_NAME]" at bounding box center [1052, 16] width 95 height 15
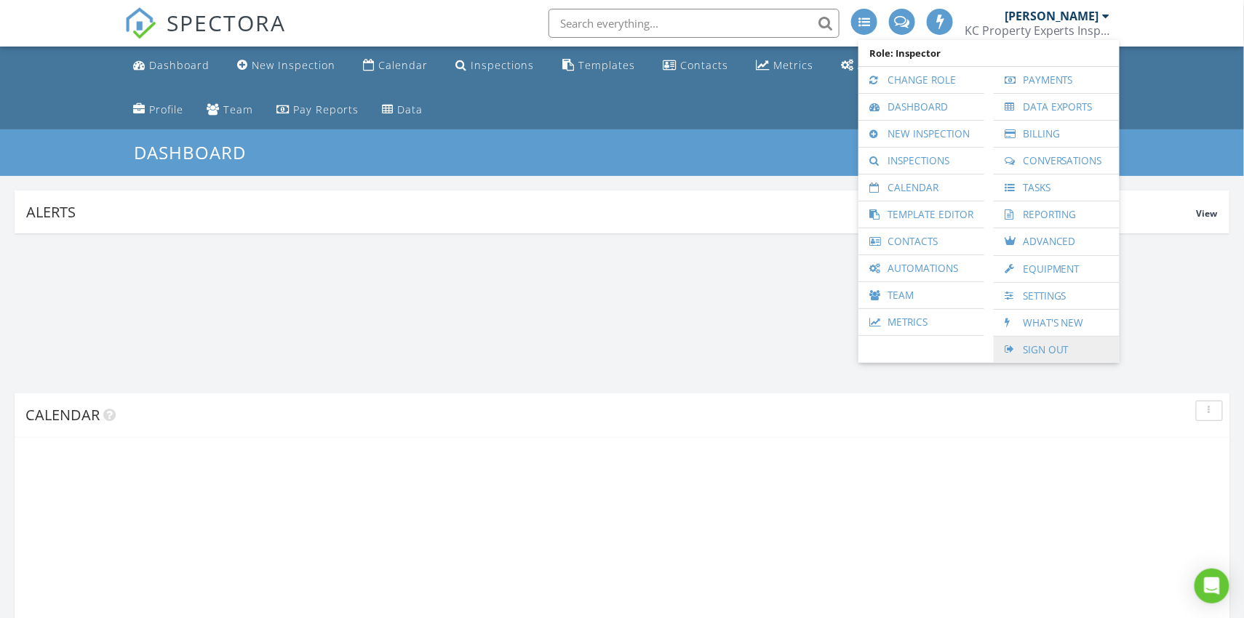
scroll to position [312, 396]
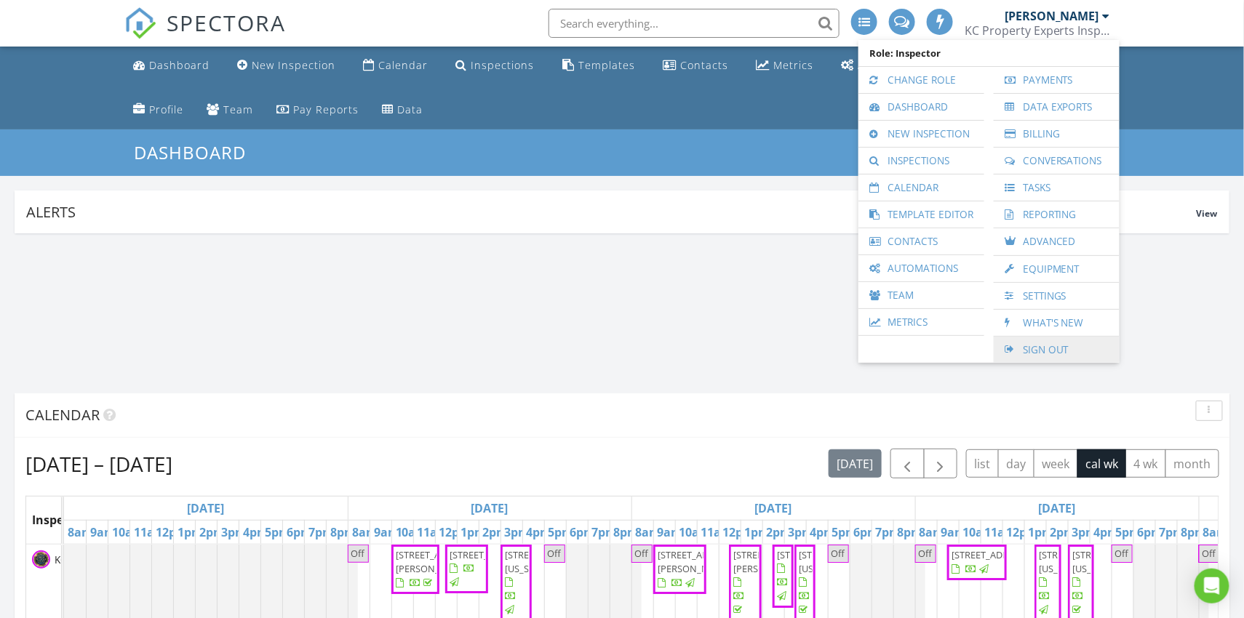
click at [1040, 337] on link "Sign Out" at bounding box center [1056, 350] width 111 height 26
